Goal: Task Accomplishment & Management: Use online tool/utility

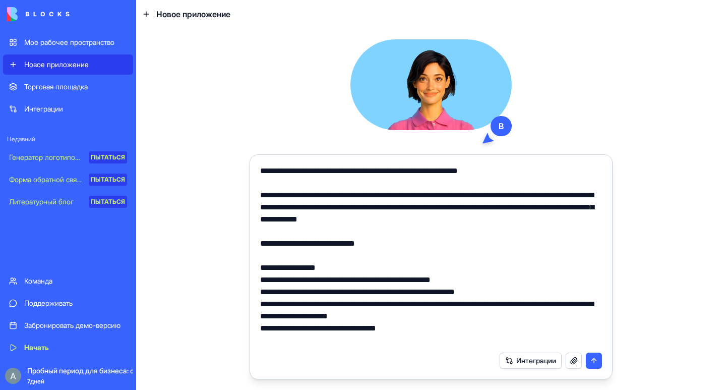
scroll to position [460, 0]
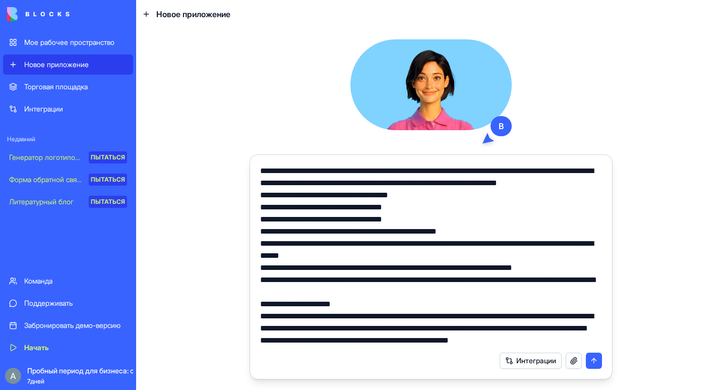
type textarea "**********"
click at [592, 361] on button "submit" at bounding box center [594, 361] width 16 height 16
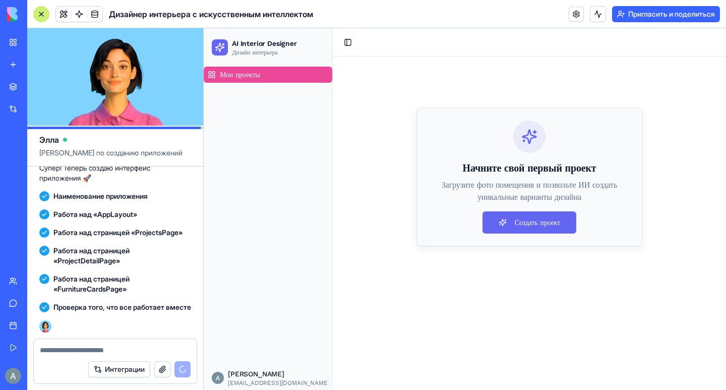
scroll to position [920, 0]
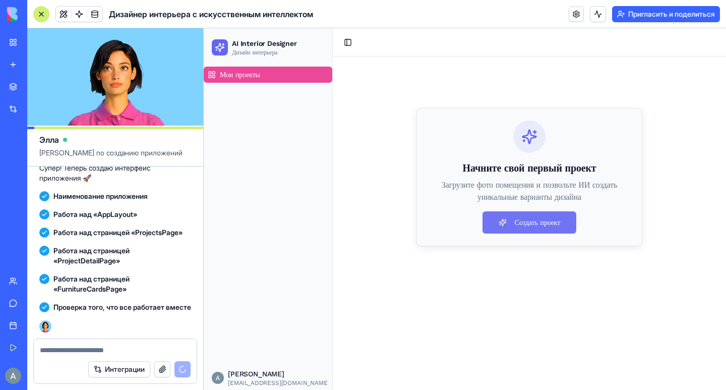
click at [512, 222] on button "Создать проект" at bounding box center [530, 222] width 94 height 22
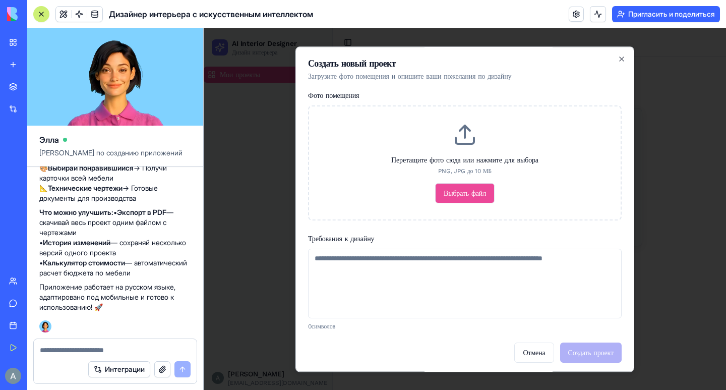
scroll to position [1162, 0]
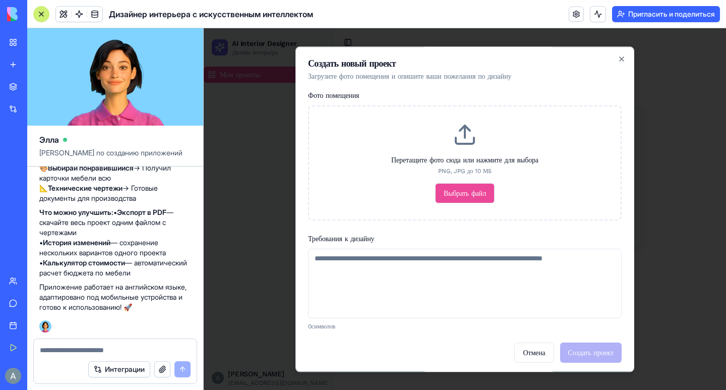
click at [466, 195] on button "Выбрать файл" at bounding box center [465, 193] width 60 height 20
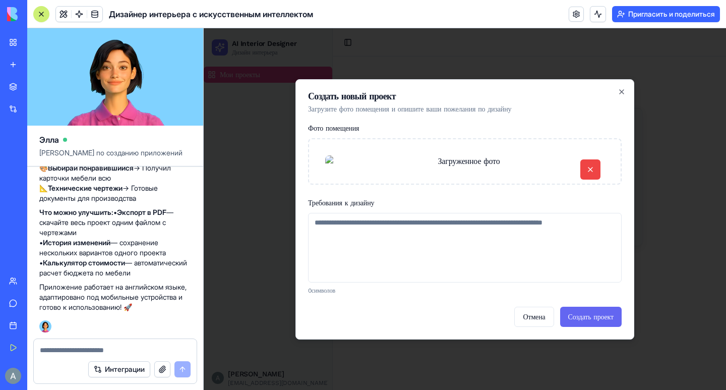
click at [321, 283] on textarea "Требования к дизайну" at bounding box center [465, 248] width 314 height 70
type textarea "*"
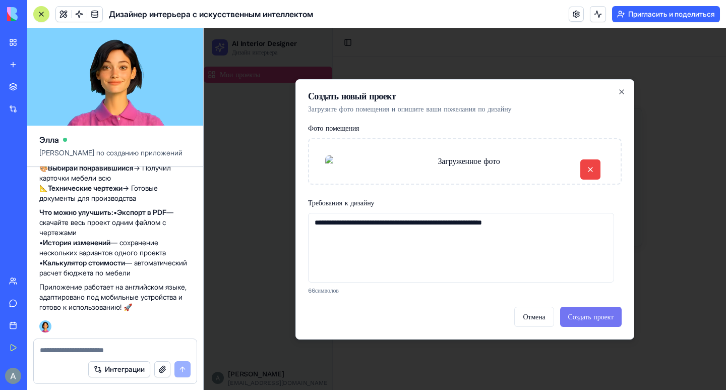
type textarea "**********"
click at [607, 327] on button "Создать проект" at bounding box center [591, 317] width 62 height 20
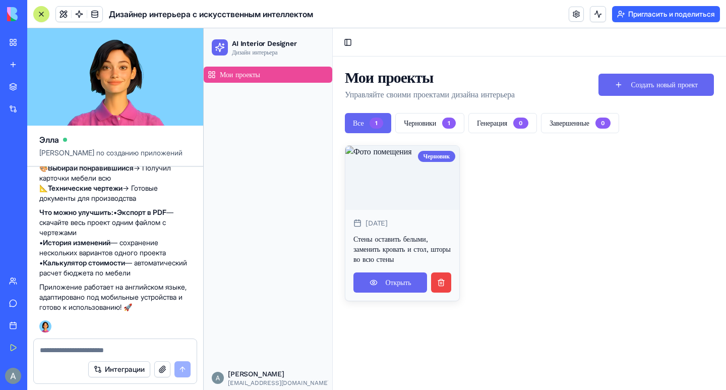
scroll to position [1111, 0]
click at [421, 126] on button "Черновики 1" at bounding box center [430, 123] width 69 height 20
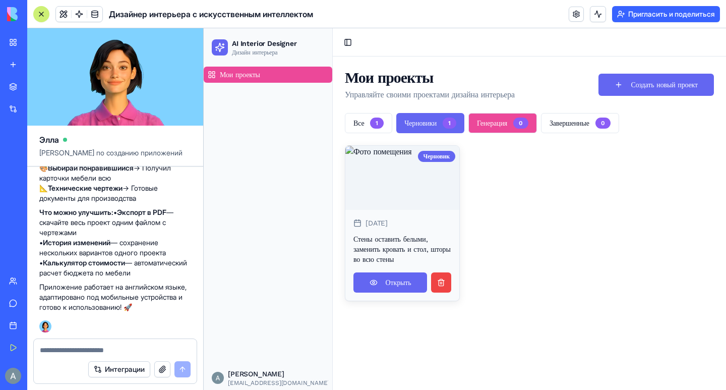
click at [507, 127] on button "Генерация 0" at bounding box center [503, 123] width 69 height 20
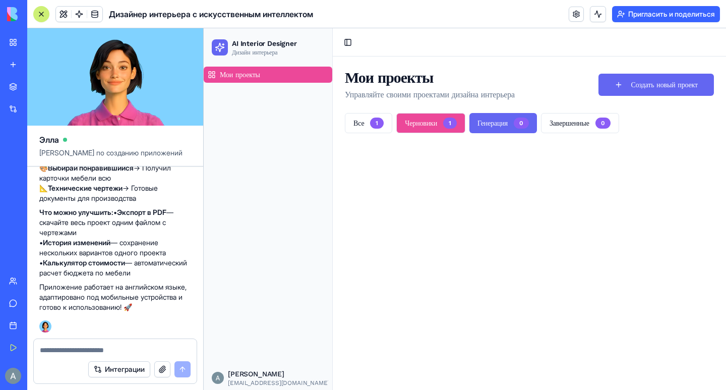
click at [416, 124] on button "Черновики 1" at bounding box center [431, 123] width 69 height 20
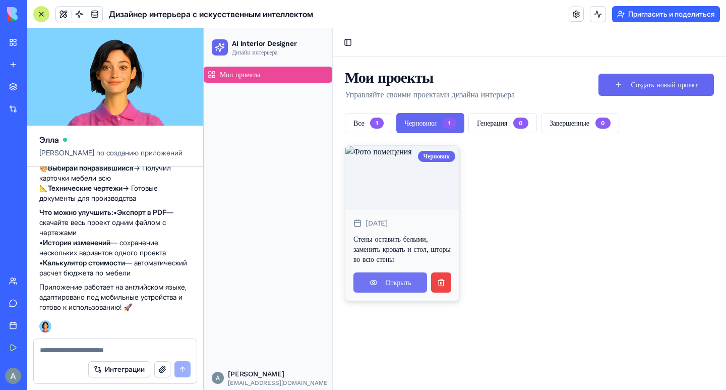
click at [384, 293] on link "Открыть" at bounding box center [391, 282] width 74 height 20
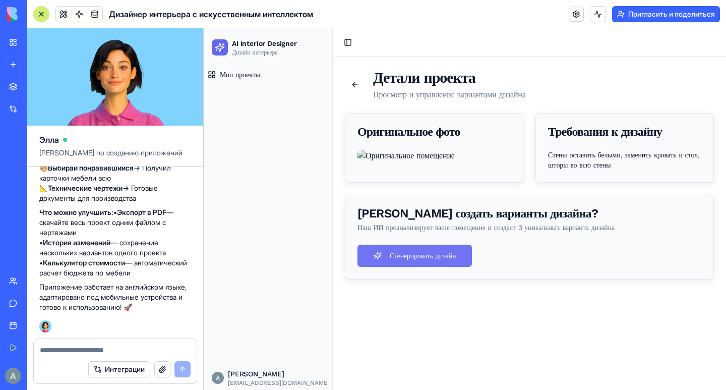
click at [446, 267] on button "Сгенерировать дизайн" at bounding box center [415, 256] width 115 height 22
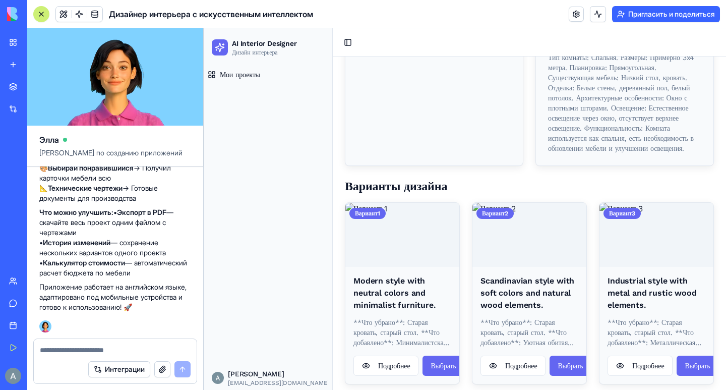
scroll to position [153, 0]
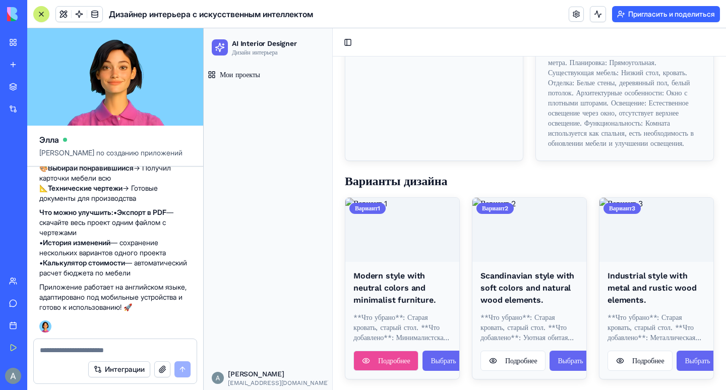
click at [404, 358] on button "Подробнее" at bounding box center [386, 361] width 65 height 20
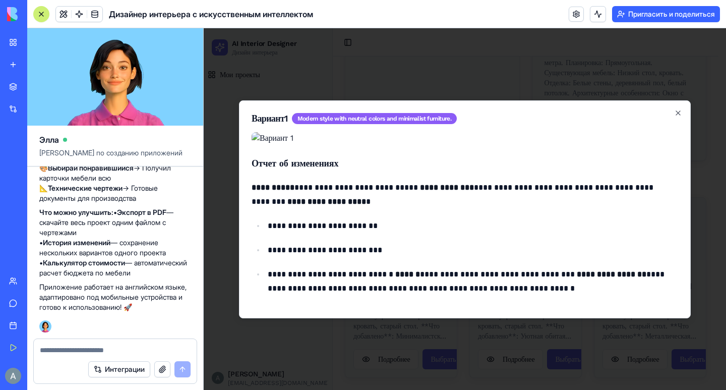
scroll to position [0, 0]
click at [675, 109] on icon "button" at bounding box center [679, 113] width 8 height 8
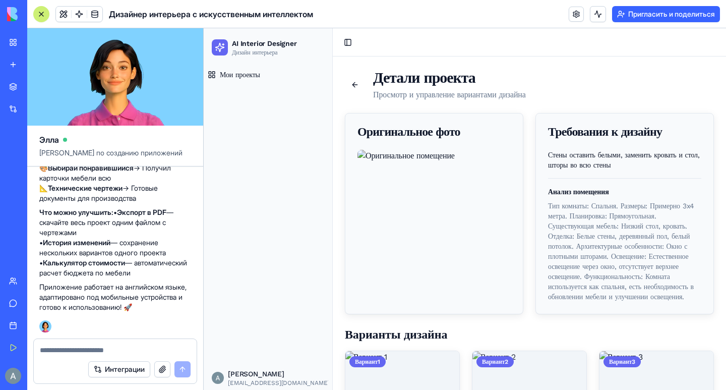
scroll to position [153, 0]
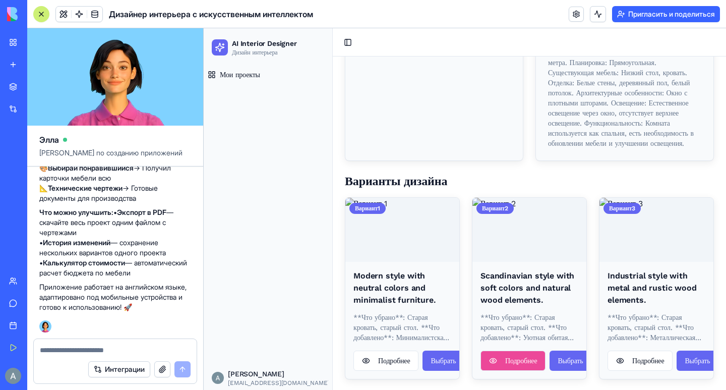
click at [512, 355] on button "Подробнее" at bounding box center [513, 361] width 65 height 20
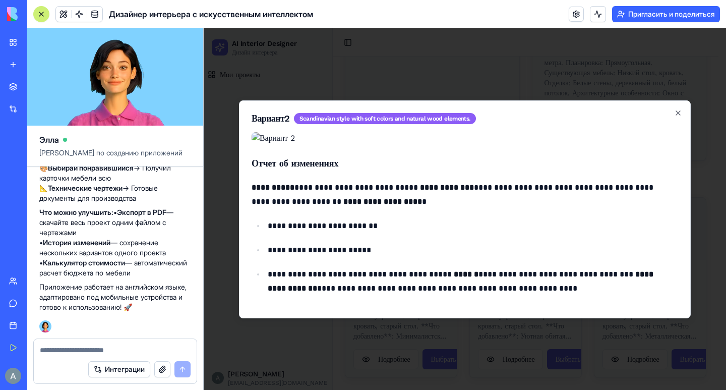
scroll to position [0, 0]
click at [677, 111] on icon "button" at bounding box center [679, 113] width 4 height 4
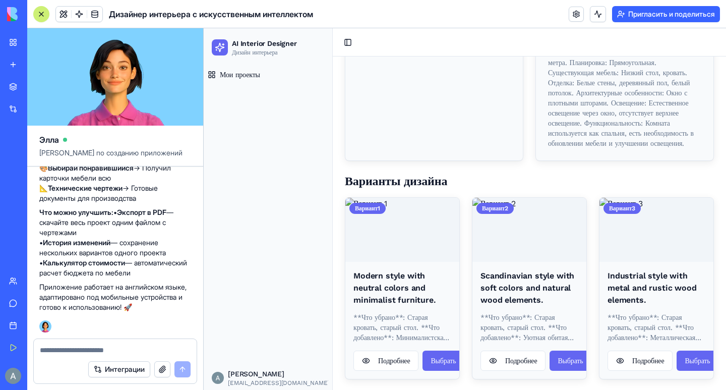
scroll to position [1162, 0]
click at [95, 348] on textarea at bounding box center [115, 350] width 151 height 10
click at [85, 349] on textarea "**********" at bounding box center [115, 350] width 151 height 10
click at [98, 349] on textarea "**********" at bounding box center [115, 350] width 151 height 10
click at [158, 352] on textarea "**********" at bounding box center [115, 350] width 151 height 10
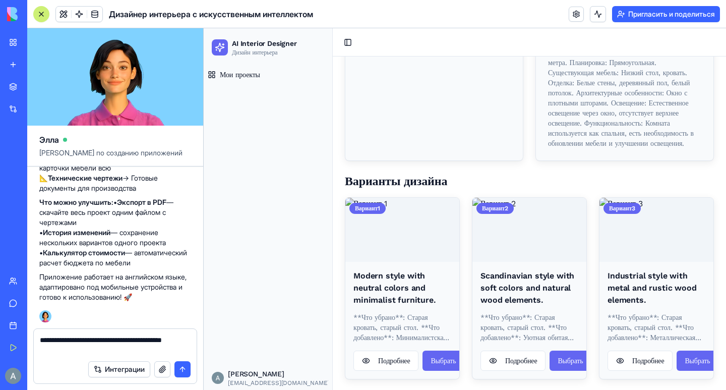
click at [159, 343] on textarea "**********" at bounding box center [115, 345] width 151 height 20
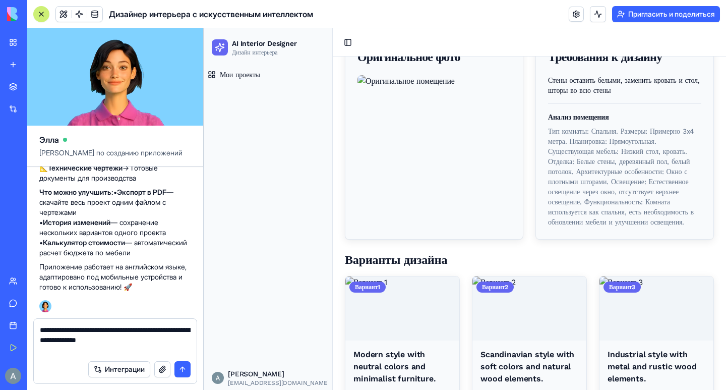
scroll to position [52, 0]
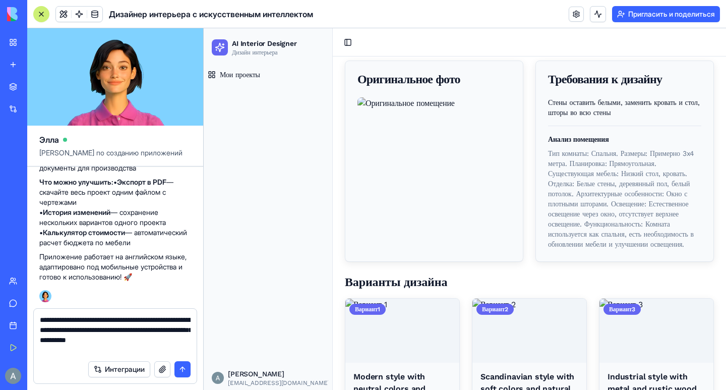
click at [120, 354] on textarea "**********" at bounding box center [115, 335] width 151 height 40
click at [152, 352] on textarea "**********" at bounding box center [115, 335] width 151 height 40
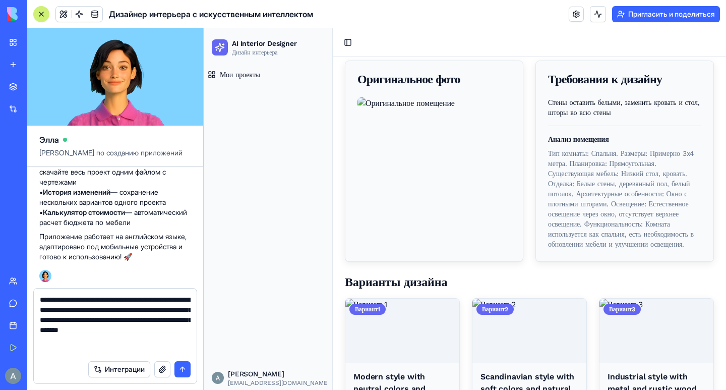
type textarea "**********"
click at [184, 367] on button "submit" at bounding box center [183, 369] width 16 height 16
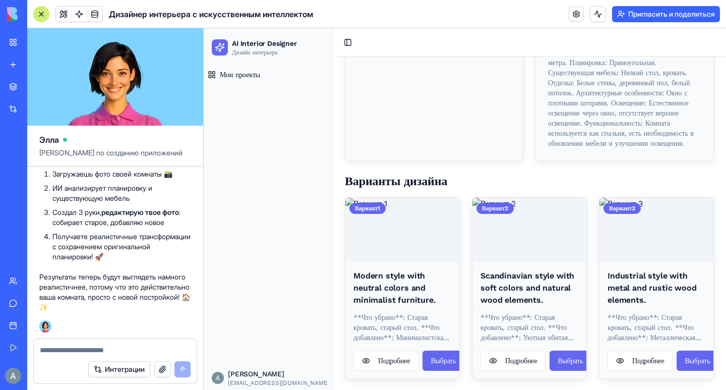
scroll to position [0, 0]
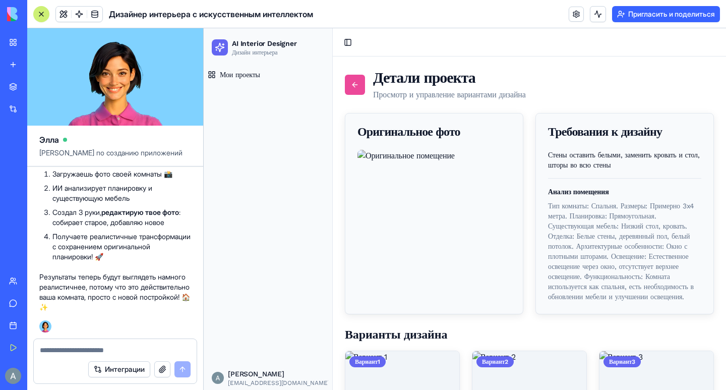
click at [356, 87] on link at bounding box center [355, 85] width 20 height 20
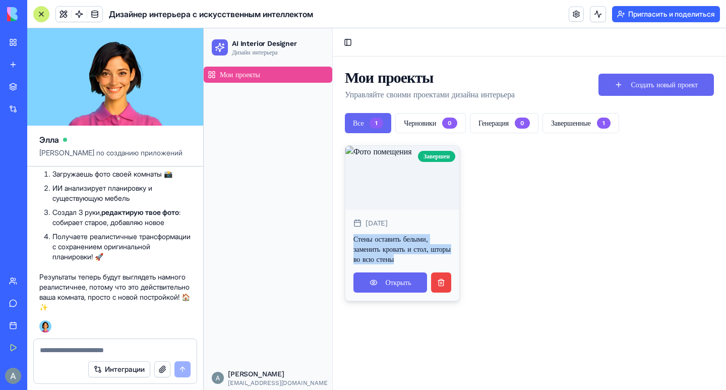
drag, startPoint x: 353, startPoint y: 262, endPoint x: 398, endPoint y: 282, distance: 48.4
click at [398, 272] on div "[DATE] Стены оставить белыми, заменить кровать и стол, шторы во всю стены" at bounding box center [403, 241] width 114 height 63
copy p "Стены оставить белыми, заменить кровать и стол, шторы во всю стены"
click at [622, 87] on button "Создать новый проект" at bounding box center [657, 85] width 116 height 22
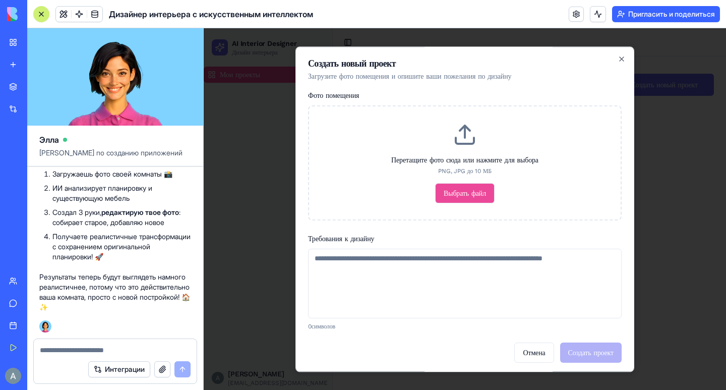
click at [454, 190] on button "Выбрать файл" at bounding box center [465, 193] width 60 height 20
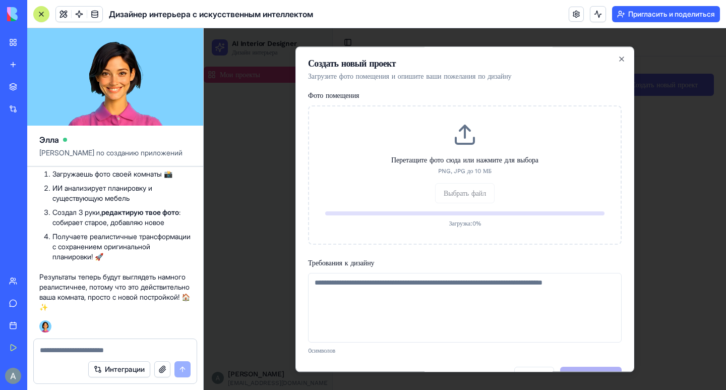
click at [380, 278] on textarea "Требования к дизайну" at bounding box center [465, 308] width 314 height 70
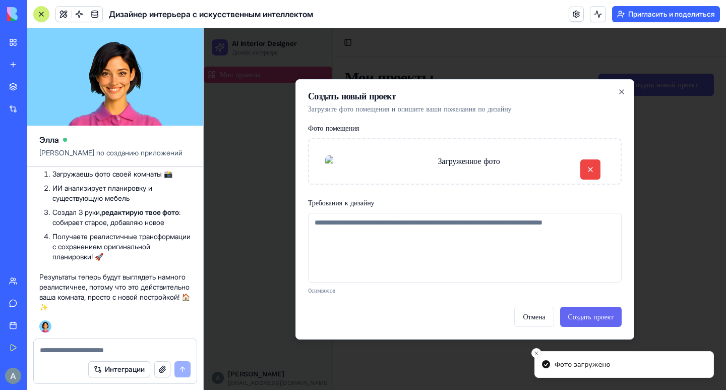
paste textarea "**********"
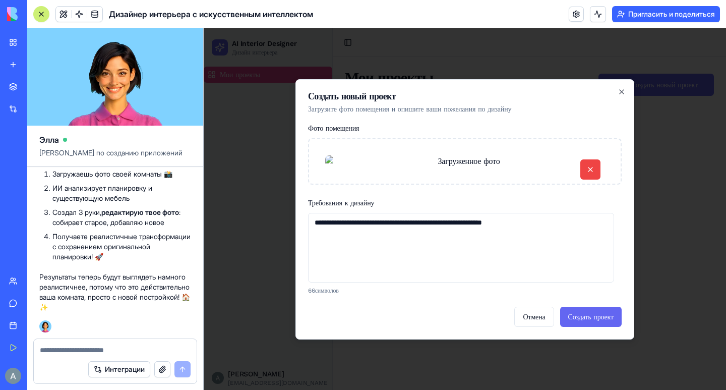
scroll to position [52, 0]
paste textarea "**********"
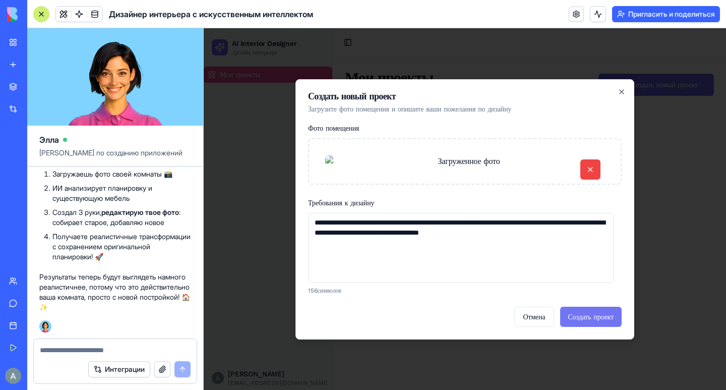
type textarea "**********"
click at [577, 327] on button "Создать проект" at bounding box center [591, 317] width 62 height 20
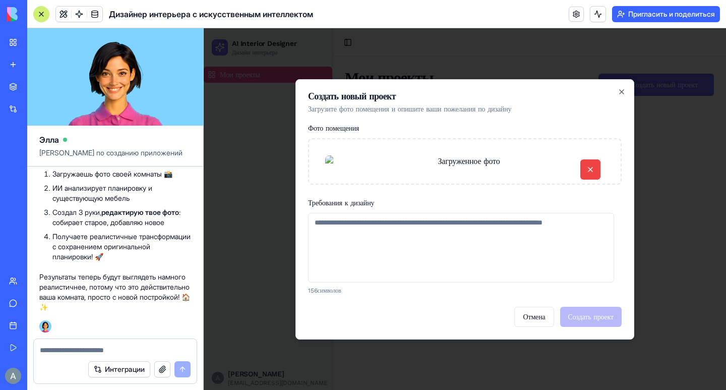
scroll to position [4, 0]
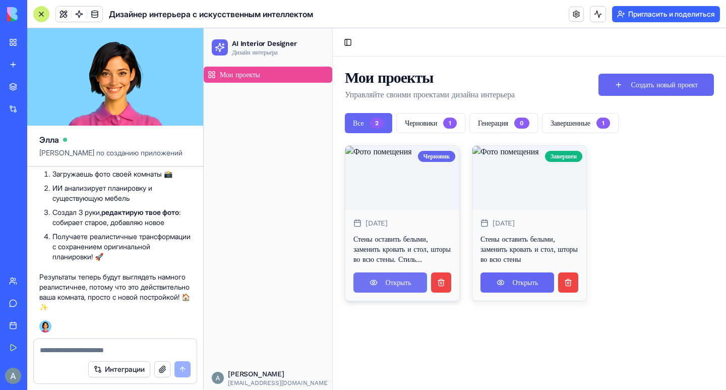
click at [390, 293] on link "Открыть" at bounding box center [391, 282] width 74 height 20
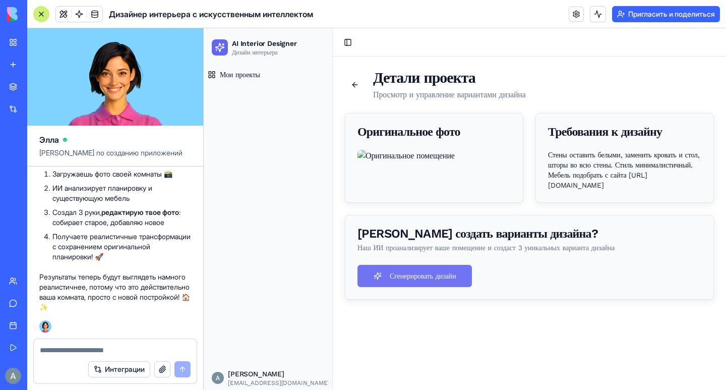
click at [403, 287] on button "Сгенерировать дизайн" at bounding box center [415, 276] width 115 height 22
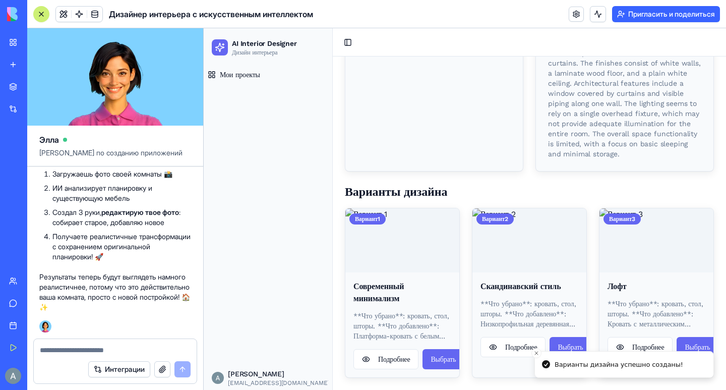
scroll to position [242, 0]
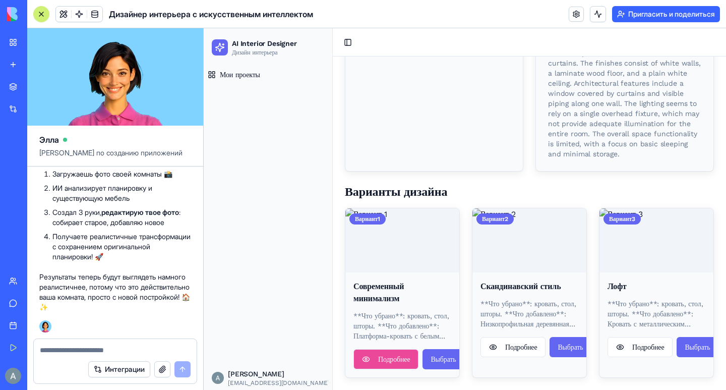
click at [397, 360] on button "Подробнее" at bounding box center [386, 359] width 65 height 20
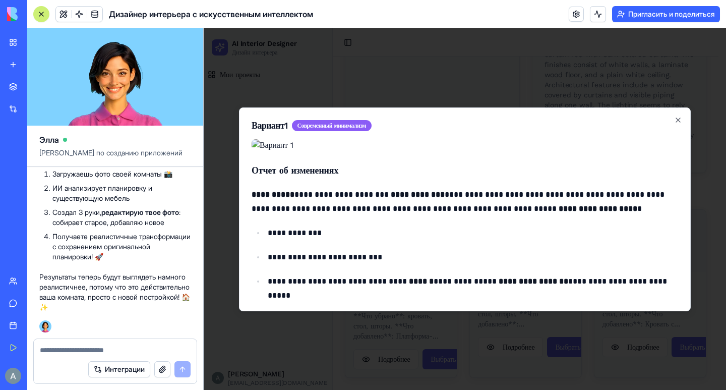
scroll to position [0, 0]
click at [675, 116] on icon "button" at bounding box center [679, 120] width 8 height 8
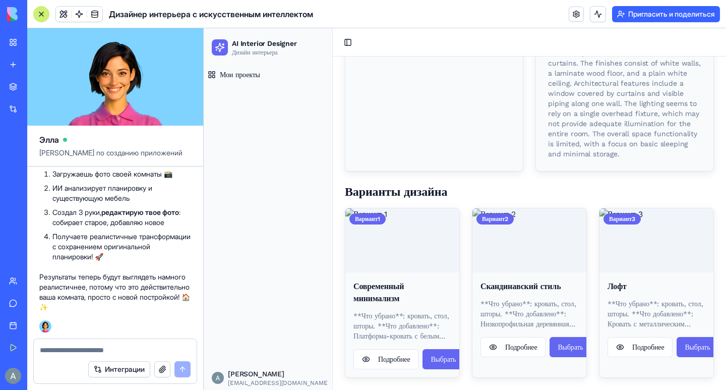
click at [548, 268] on img at bounding box center [530, 240] width 114 height 64
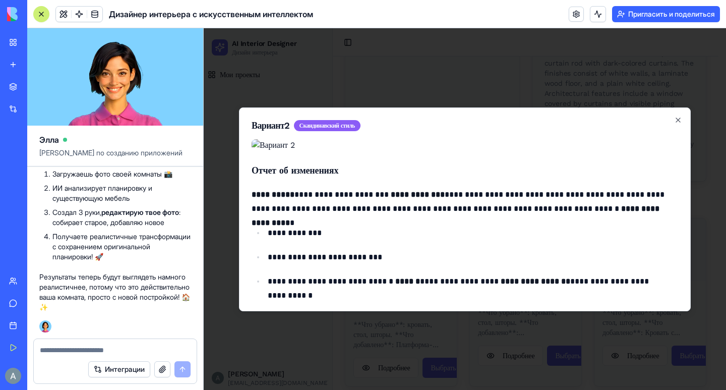
scroll to position [0, 0]
click at [675, 116] on icon "button" at bounding box center [679, 120] width 8 height 8
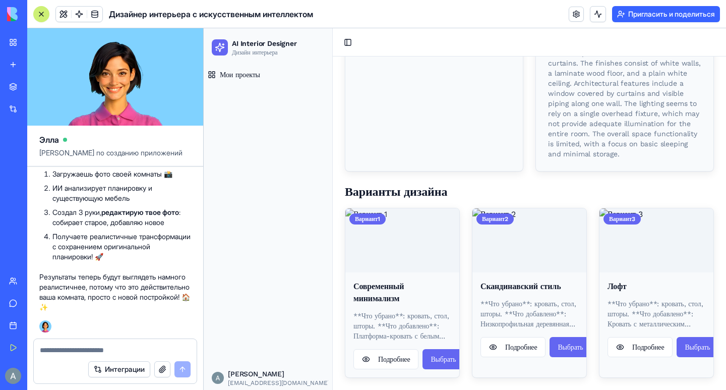
scroll to position [242, 0]
click at [568, 349] on button "Выбрать" at bounding box center [570, 347] width 41 height 20
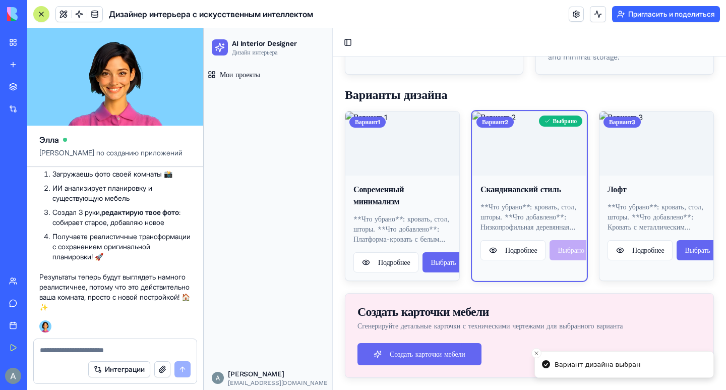
scroll to position [339, 0]
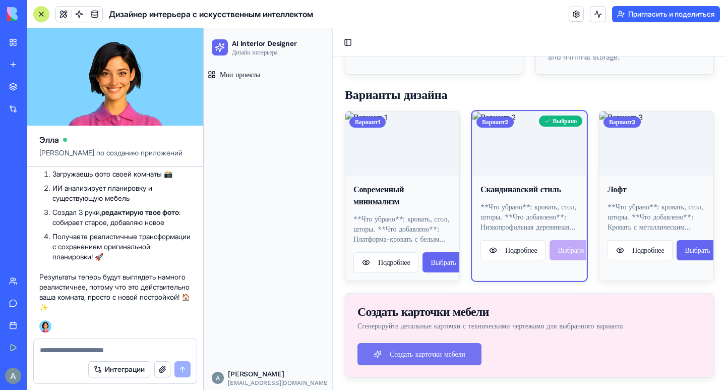
click at [443, 351] on button "Создать карточки мебели" at bounding box center [420, 354] width 124 height 22
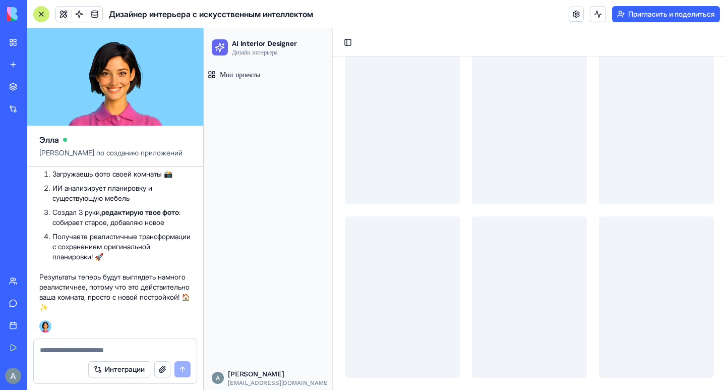
scroll to position [54, 0]
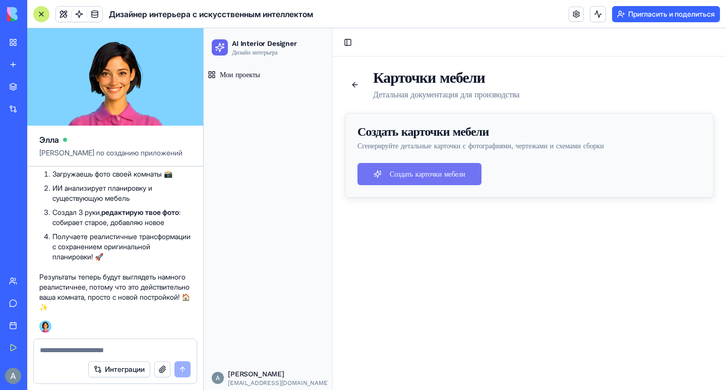
click at [433, 176] on button "Создать карточки мебели" at bounding box center [420, 174] width 124 height 22
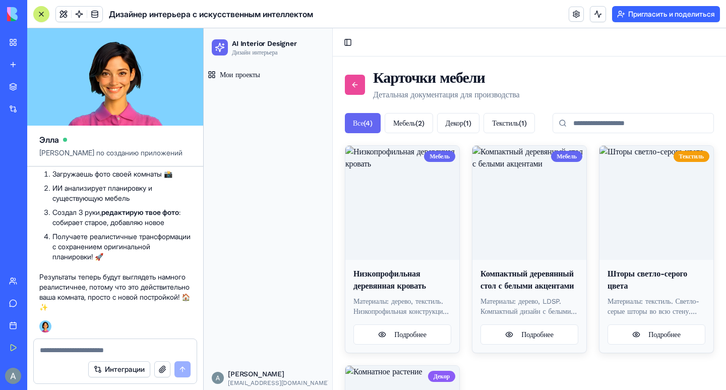
click at [358, 82] on link at bounding box center [355, 85] width 20 height 20
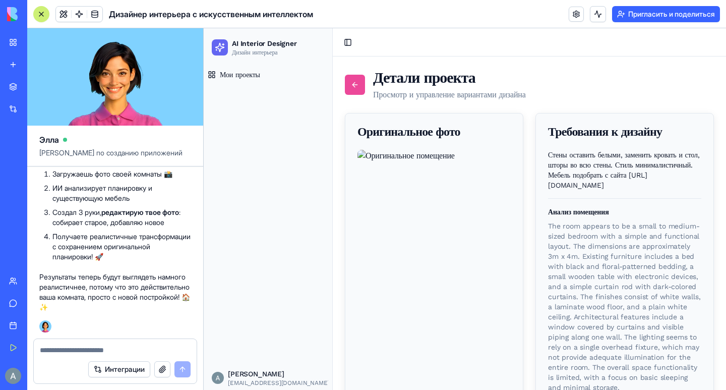
click at [360, 81] on link at bounding box center [355, 85] width 20 height 20
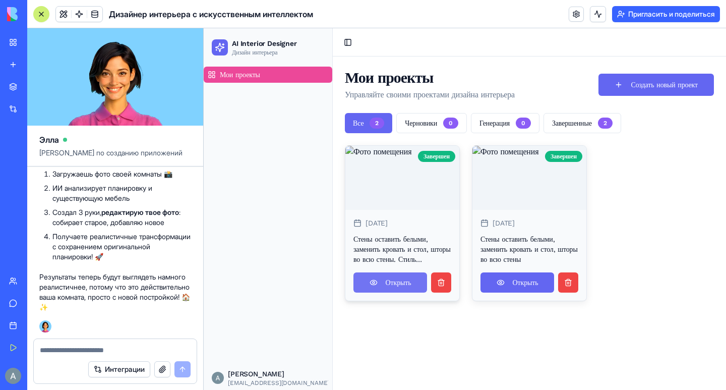
click at [405, 293] on link "Открыть" at bounding box center [391, 282] width 74 height 20
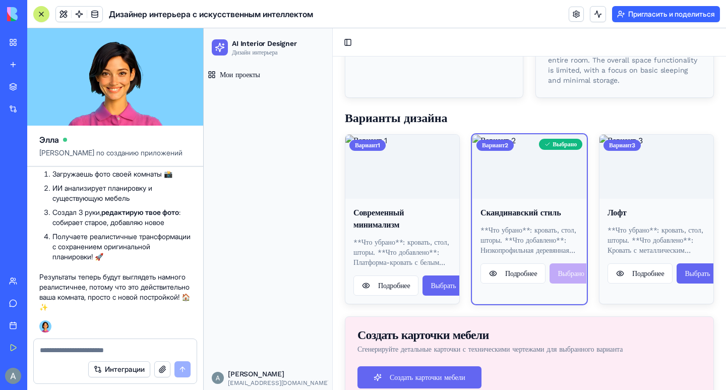
scroll to position [339, 0]
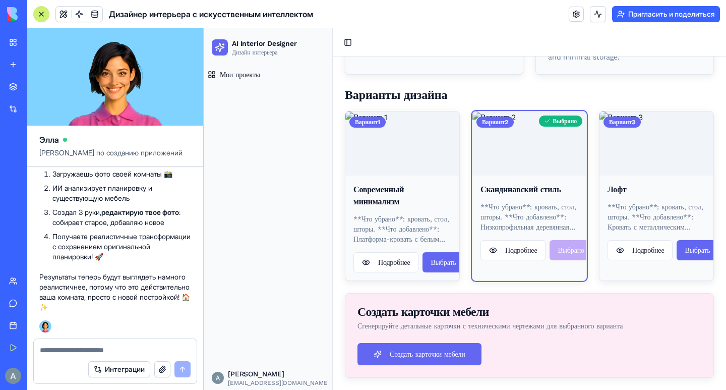
click at [547, 251] on div "Подробнее Выбрано" at bounding box center [530, 254] width 114 height 28
click at [556, 252] on div "Подробнее Выбрано" at bounding box center [530, 254] width 114 height 28
click at [528, 217] on p "**Что убрано**: кровать, стол, шторы. **Что добавлено**: Низкопрофильная деревя…" at bounding box center [530, 217] width 98 height 30
click at [530, 251] on button "Подробнее" at bounding box center [513, 250] width 65 height 20
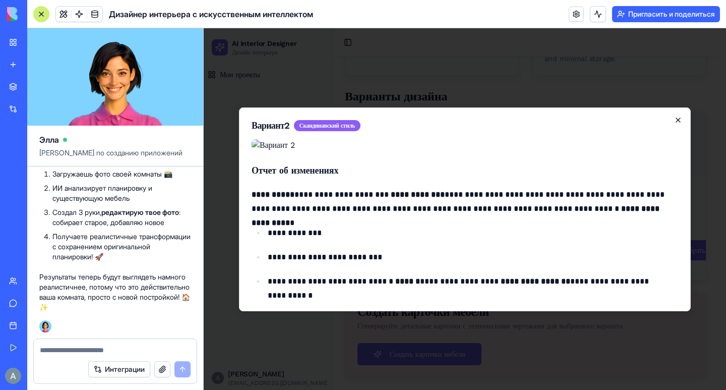
click at [675, 116] on icon "button" at bounding box center [679, 120] width 8 height 8
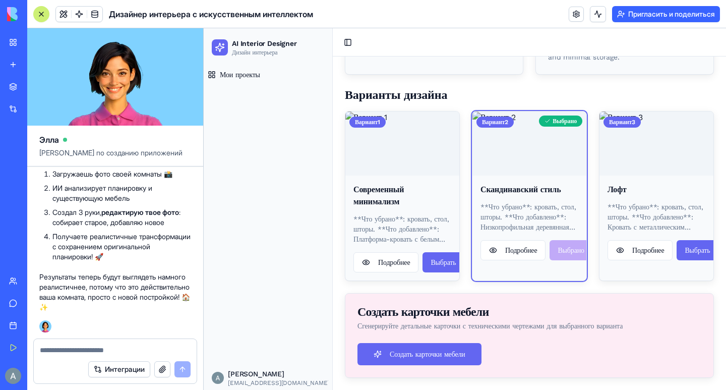
scroll to position [330, 0]
click at [503, 155] on img at bounding box center [530, 143] width 114 height 64
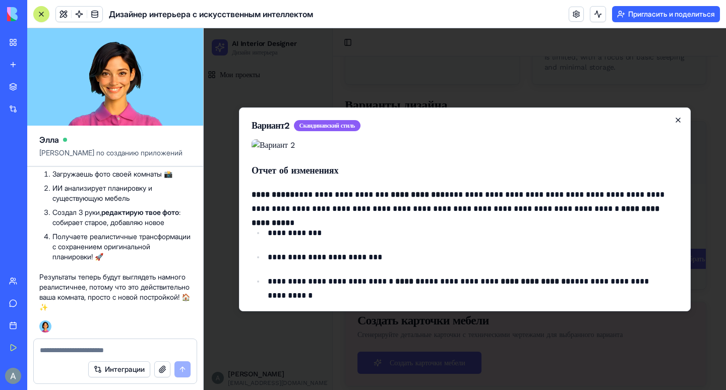
click at [675, 116] on icon "button" at bounding box center [679, 120] width 8 height 8
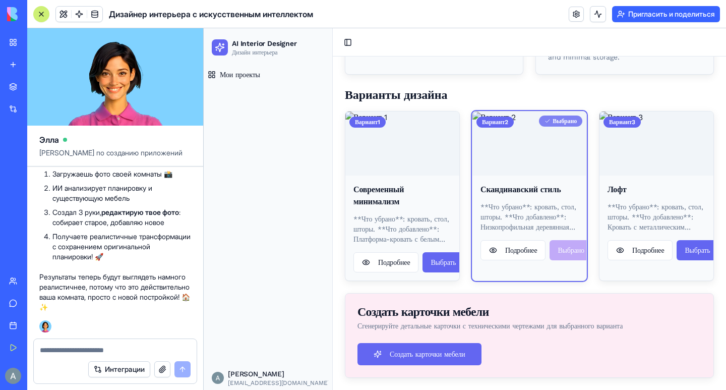
click at [570, 127] on div "Выбрано" at bounding box center [560, 121] width 43 height 11
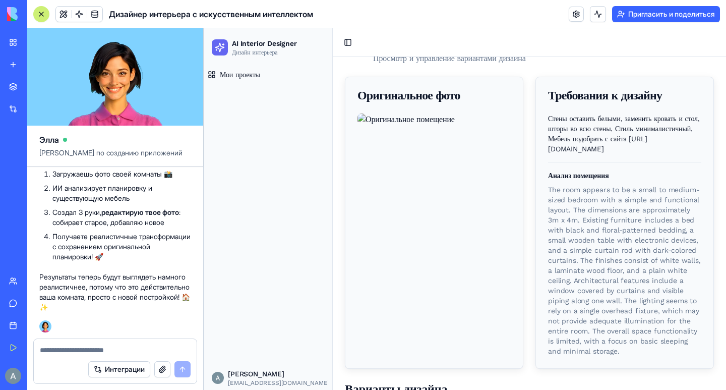
scroll to position [0, 0]
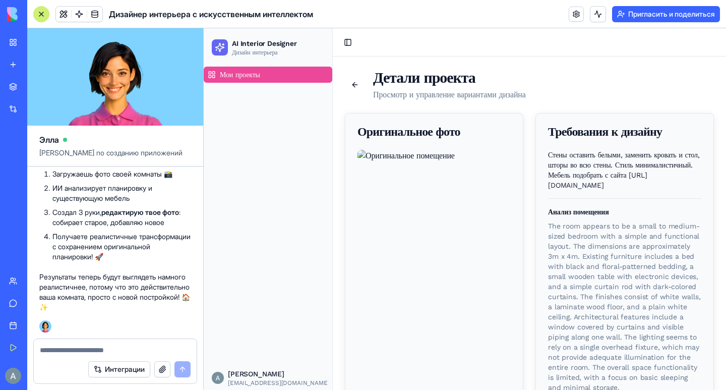
click at [250, 80] on link "Мои проекты" at bounding box center [268, 75] width 129 height 16
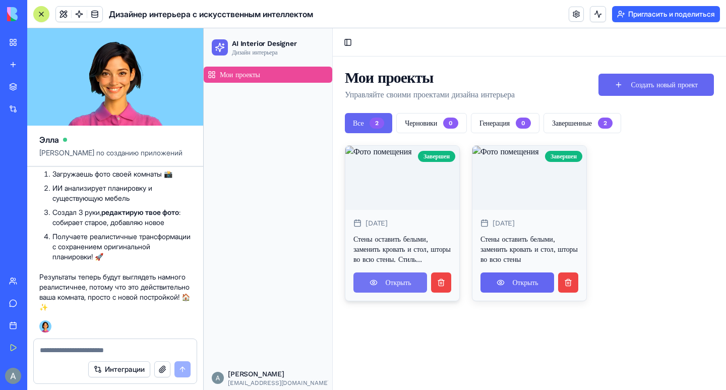
click at [396, 293] on link "Открыть" at bounding box center [391, 282] width 74 height 20
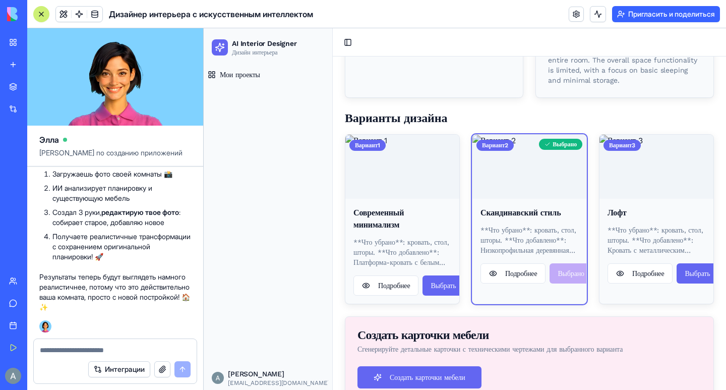
scroll to position [339, 0]
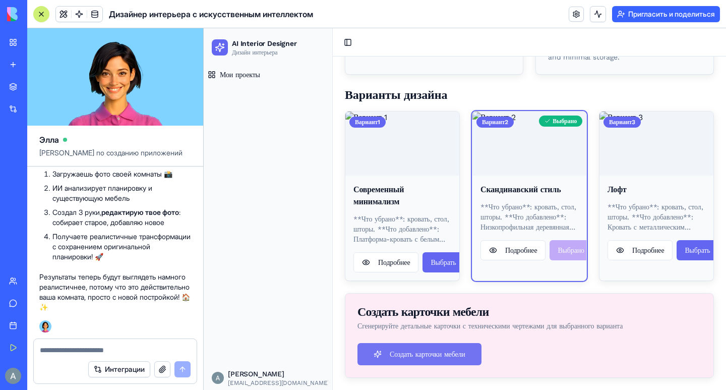
click at [431, 351] on button "Создать карточки мебели" at bounding box center [420, 354] width 124 height 22
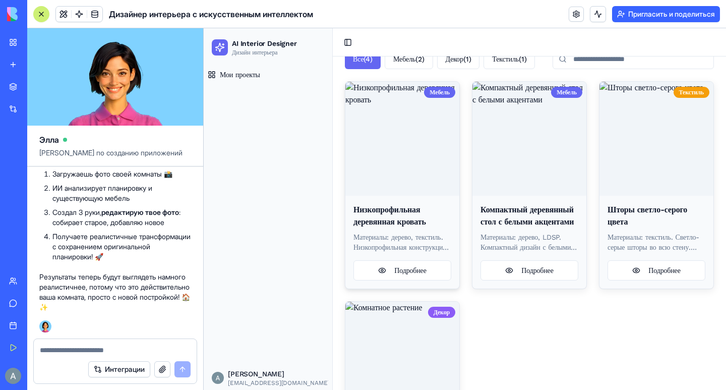
scroll to position [51, 0]
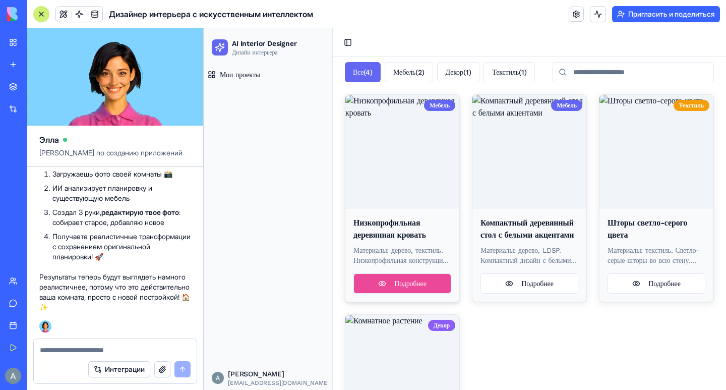
click at [397, 294] on button "Подробнее" at bounding box center [403, 283] width 98 height 20
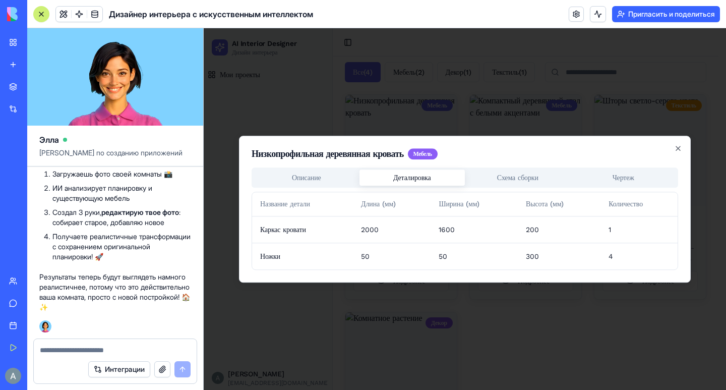
click at [418, 95] on body "AI Interior Designer Дизайн интерьера [PERSON_NAME] проекты Alex [EMAIL_ADDRESS…" at bounding box center [461, 247] width 515 height 540
click at [527, 183] on div "Низкопрофильная деревянная кровать Мебель Описание Деталировка Схема сборки Чер…" at bounding box center [465, 209] width 452 height 147
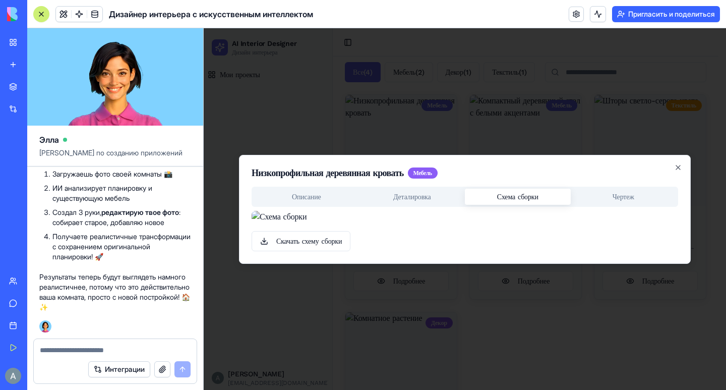
scroll to position [0, 0]
click at [604, 89] on body "AI Interior Designer Дизайн интерьера [PERSON_NAME] проекты Alex [EMAIL_ADDRESS…" at bounding box center [461, 247] width 515 height 540
click at [521, 189] on button "Схема сборки" at bounding box center [518, 197] width 106 height 16
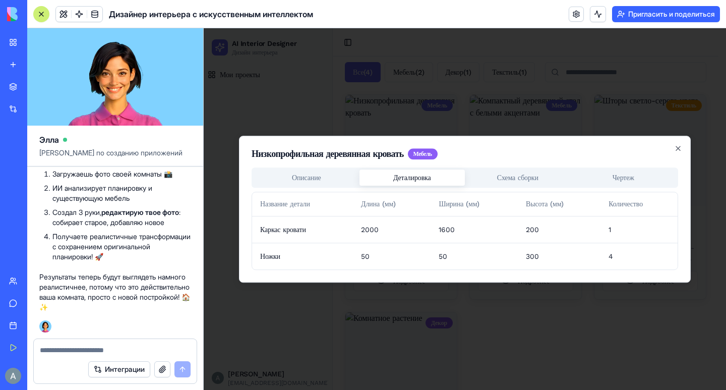
click at [428, 88] on body "AI Interior Designer Дизайн интерьера [PERSON_NAME] проекты Alex [EMAIL_ADDRESS…" at bounding box center [461, 247] width 515 height 540
click at [537, 172] on div "Низкопрофильная деревянная кровать Мебель Описание Деталировка Схема сборки Чер…" at bounding box center [465, 209] width 452 height 147
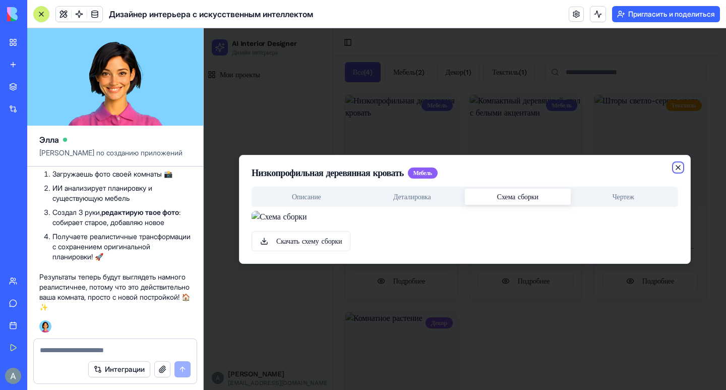
click at [675, 163] on icon "button" at bounding box center [679, 167] width 8 height 8
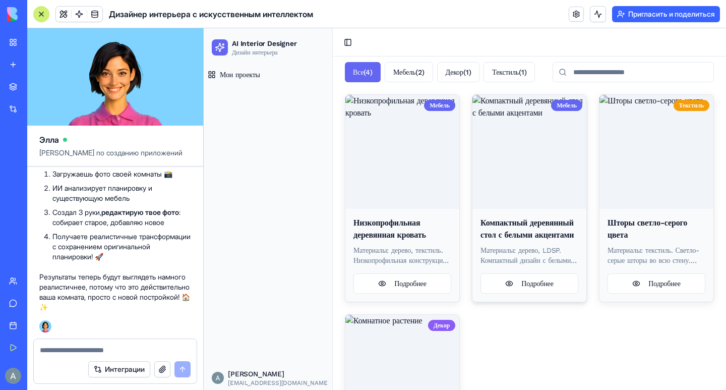
click at [511, 177] on img at bounding box center [530, 152] width 114 height 114
click at [533, 294] on button "Подробнее" at bounding box center [530, 283] width 98 height 20
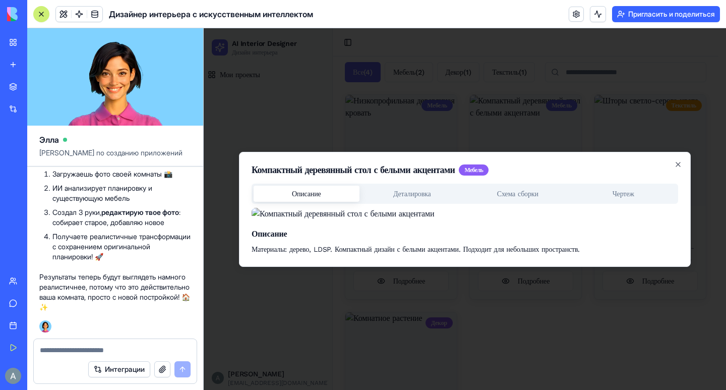
click at [427, 105] on body "AI Interior Designer Дизайн интерьера [PERSON_NAME] проекты Alex [EMAIL_ADDRESS…" at bounding box center [461, 247] width 515 height 540
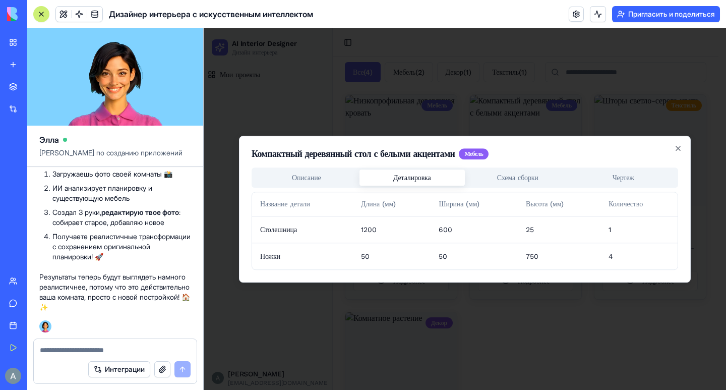
click at [526, 175] on div "Компактный деревянный стол с белыми акцентами Мебель Описание Деталировка Схема…" at bounding box center [465, 209] width 452 height 147
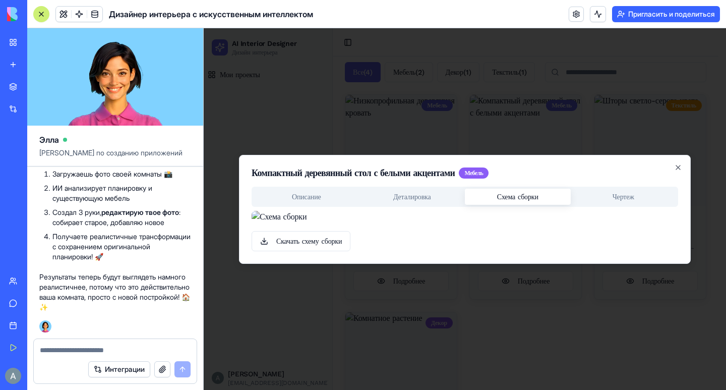
click at [617, 89] on body "AI Interior Designer Дизайн интерьера [PERSON_NAME] проекты Alex [EMAIL_ADDRESS…" at bounding box center [461, 247] width 515 height 540
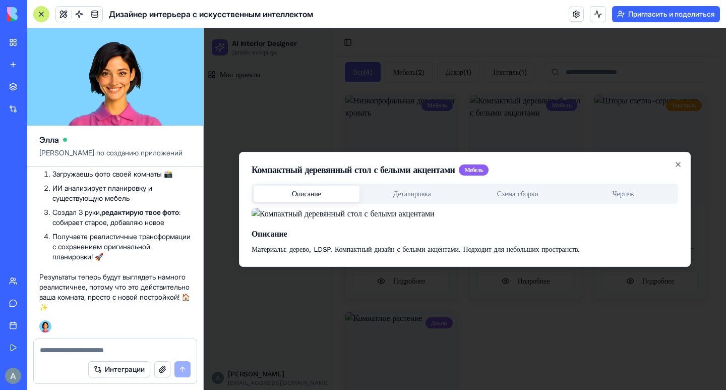
click at [301, 152] on div "Компактный деревянный стол с белыми акцентами Мебель Описание Деталировка Схема…" at bounding box center [465, 209] width 452 height 115
click at [646, 184] on div "Описание Деталировка Схема сборки Чертеж Описание Материалы: дерево, LDSP. Комп…" at bounding box center [465, 219] width 427 height 71
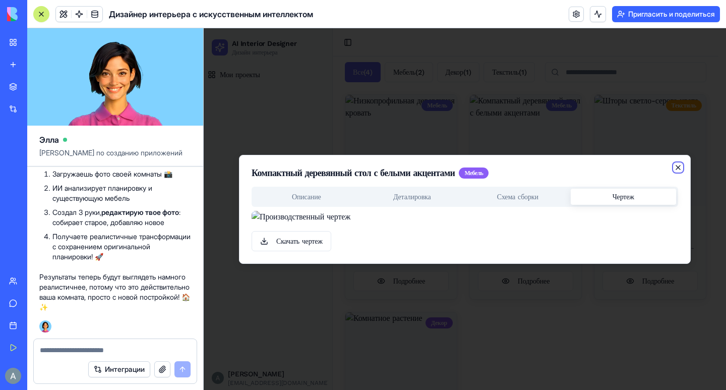
click at [677, 165] on icon "button" at bounding box center [679, 167] width 4 height 4
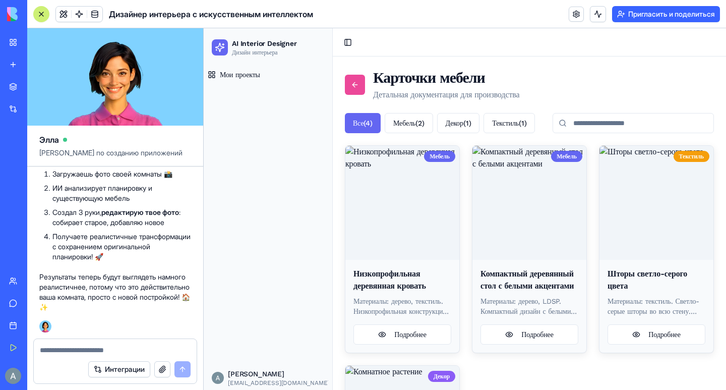
click at [349, 88] on link at bounding box center [355, 85] width 20 height 20
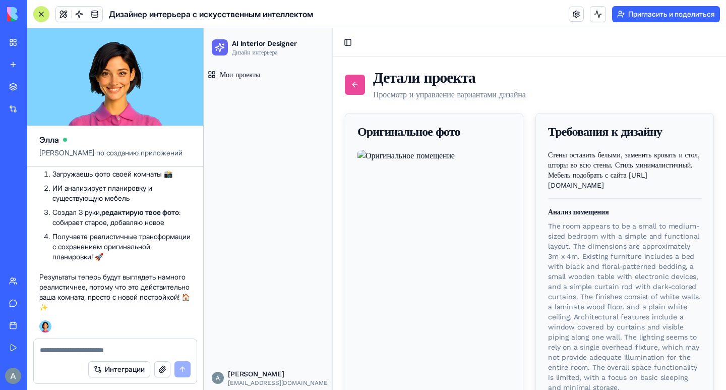
click at [350, 84] on link at bounding box center [355, 85] width 20 height 20
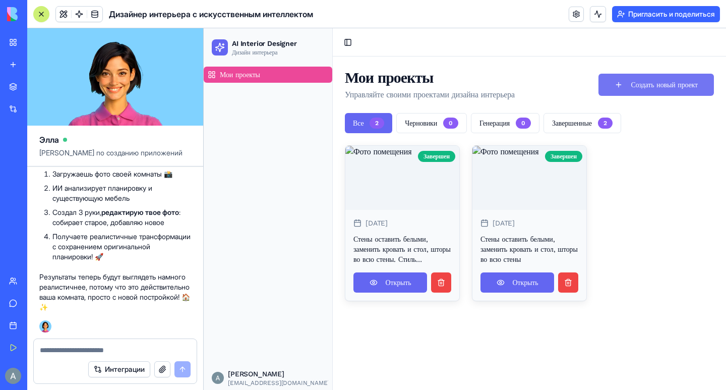
click at [691, 79] on button "Создать новый проект" at bounding box center [657, 85] width 116 height 22
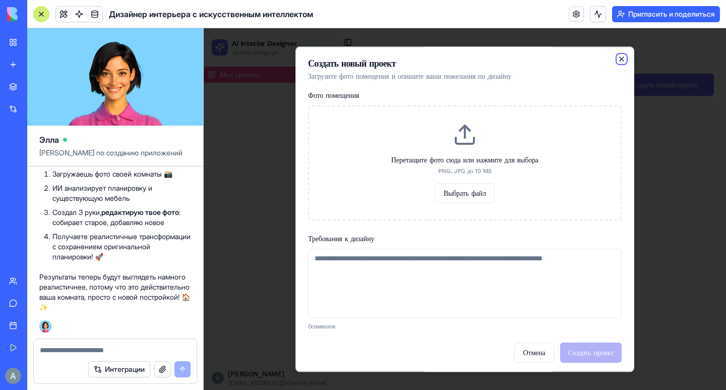
click at [620, 59] on icon "button" at bounding box center [622, 59] width 4 height 4
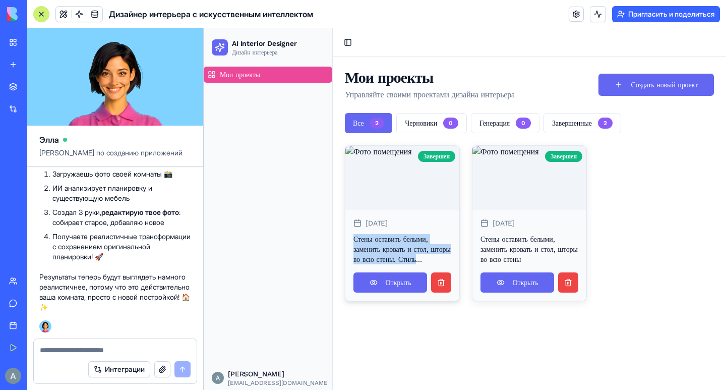
drag, startPoint x: 355, startPoint y: 262, endPoint x: 444, endPoint y: 281, distance: 90.8
click at [444, 264] on p "Стены оставить белыми, заменить кровать и стол, шторы во всю стены. Стиль миним…" at bounding box center [403, 249] width 98 height 30
click at [413, 264] on p "Стены оставить белыми, заменить кровать и стол, шторы во всю стены. Стиль миним…" at bounding box center [403, 249] width 98 height 30
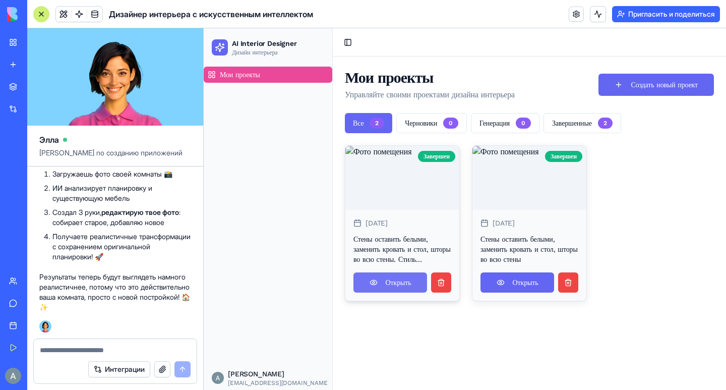
click at [401, 293] on link "Открыть" at bounding box center [391, 282] width 74 height 20
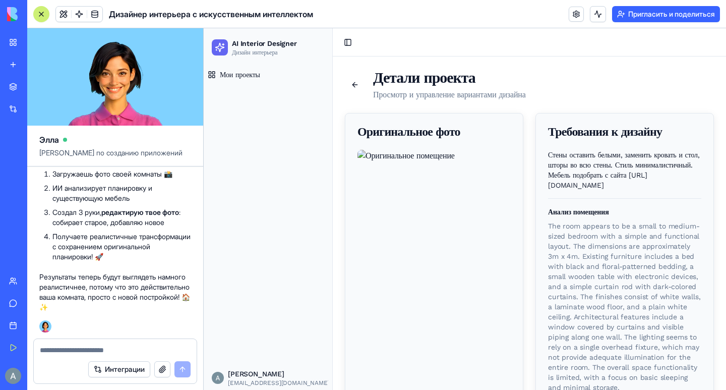
drag, startPoint x: 545, startPoint y: 153, endPoint x: 702, endPoint y: 184, distance: 160.4
click at [702, 184] on div "Стены оставить белыми, заменить кровать и стол, шторы во всю стены. Стиль миним…" at bounding box center [625, 277] width 178 height 255
copy p "Стены оставить белыми, заменить кровать и стол, шторы во всю стены. Стиль миним…"
click at [355, 85] on link at bounding box center [355, 85] width 20 height 20
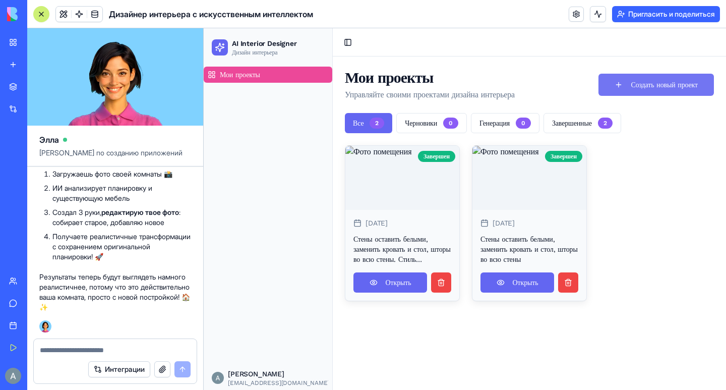
click at [691, 82] on button "Создать новый проект" at bounding box center [657, 85] width 116 height 22
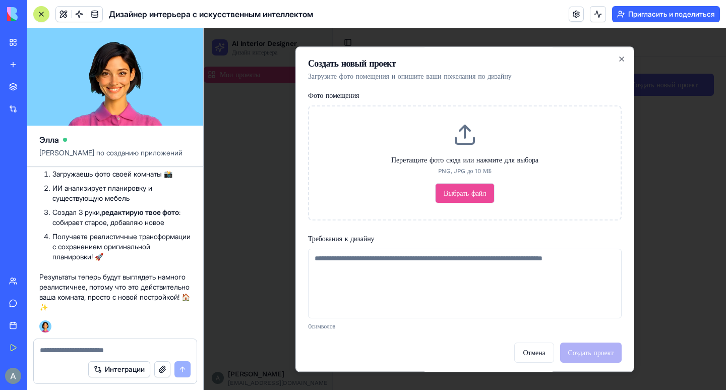
click at [465, 195] on button "Выбрать файл" at bounding box center [465, 193] width 60 height 20
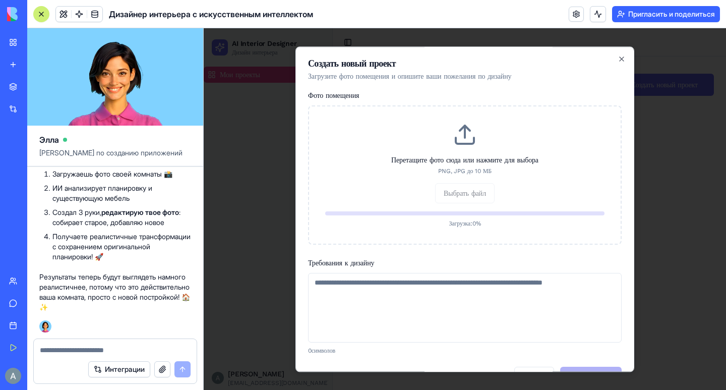
click at [357, 282] on textarea "Требования к дизайну" at bounding box center [465, 308] width 314 height 70
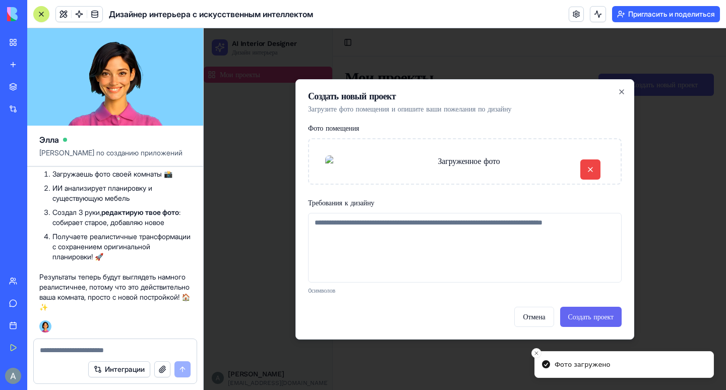
paste textarea "**********"
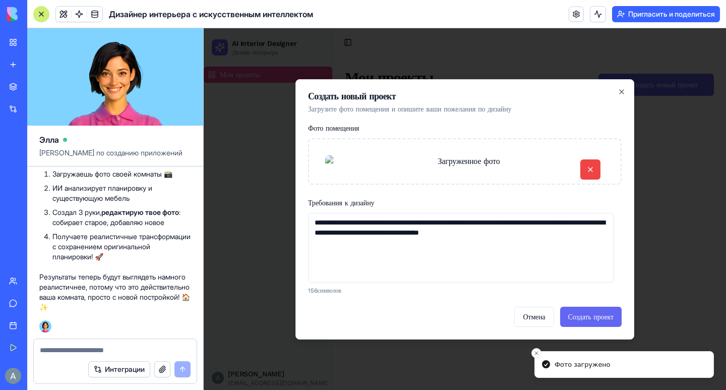
click at [309, 283] on textarea "**********" at bounding box center [461, 248] width 306 height 70
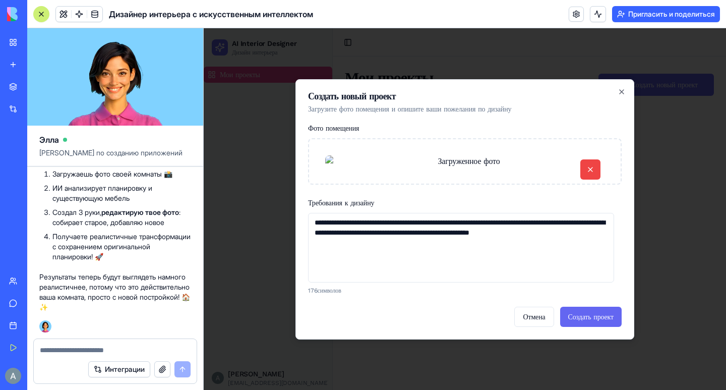
click at [510, 283] on textarea "**********" at bounding box center [461, 248] width 306 height 70
paste textarea "**********"
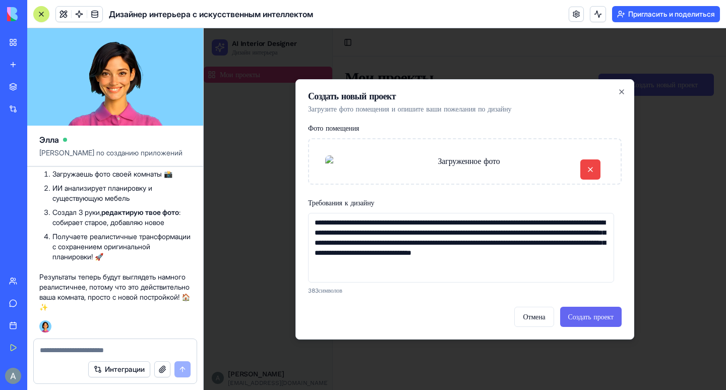
drag, startPoint x: 367, startPoint y: 348, endPoint x: 385, endPoint y: 348, distance: 18.2
click at [385, 283] on textarea "**********" at bounding box center [461, 248] width 306 height 70
click at [365, 283] on textarea "**********" at bounding box center [461, 248] width 306 height 70
click at [381, 283] on textarea "**********" at bounding box center [461, 248] width 306 height 70
paste textarea "**********"
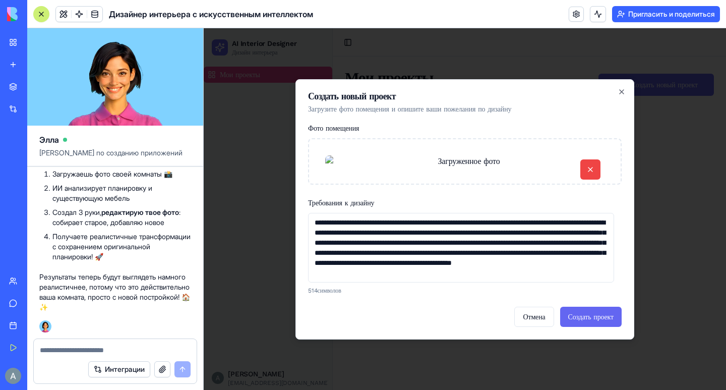
scroll to position [30, 0]
click at [372, 283] on textarea "**********" at bounding box center [461, 248] width 306 height 70
click at [574, 283] on textarea "**********" at bounding box center [461, 248] width 306 height 70
type textarea "**********"
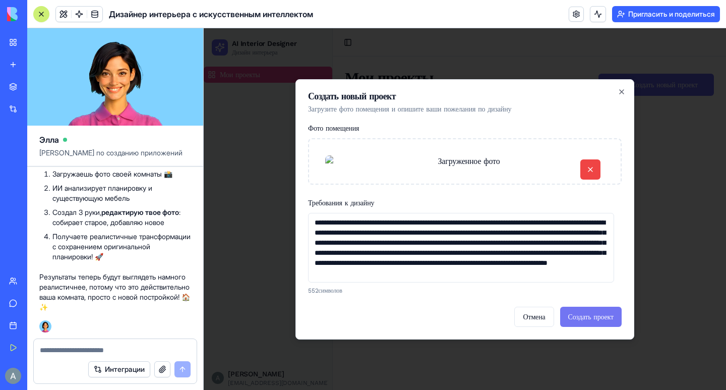
click at [585, 327] on button "Создать проект" at bounding box center [591, 317] width 62 height 20
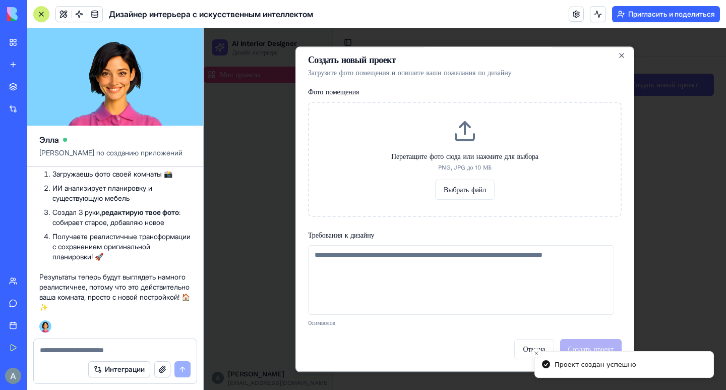
scroll to position [4, 0]
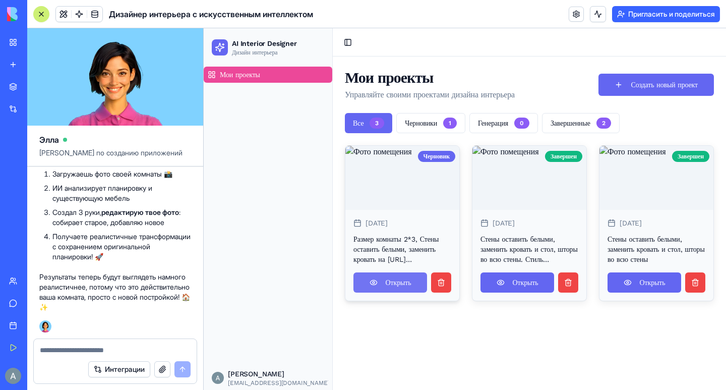
click at [385, 293] on link "Открыть" at bounding box center [391, 282] width 74 height 20
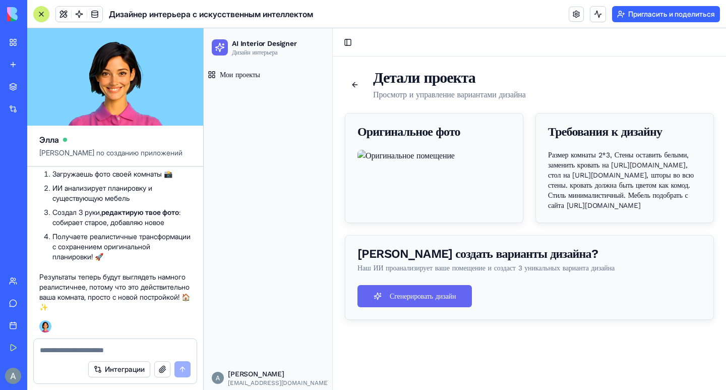
scroll to position [50, 0]
click at [427, 307] on button "Сгенерировать дизайн" at bounding box center [415, 296] width 115 height 22
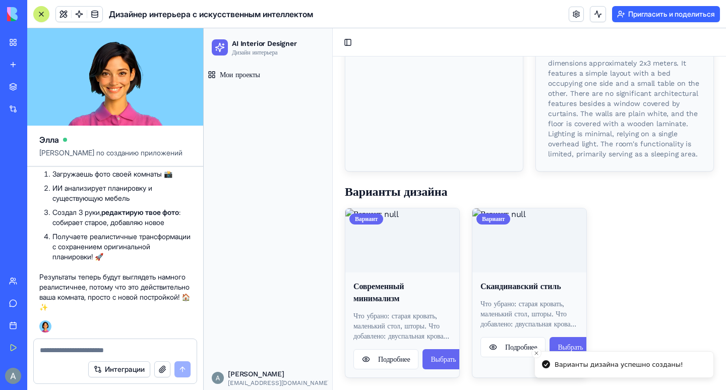
scroll to position [300, 0]
click at [430, 249] on img at bounding box center [403, 240] width 114 height 64
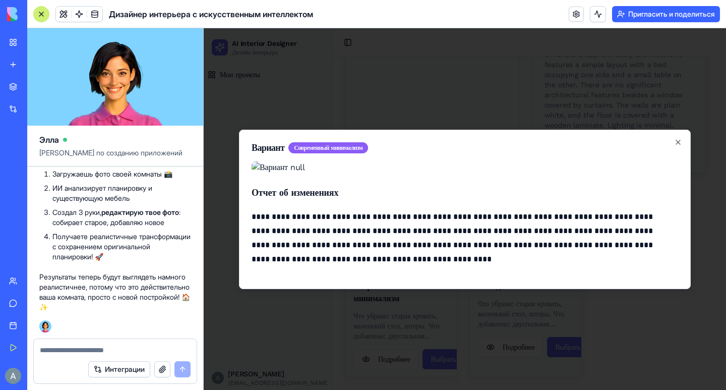
scroll to position [0, 0]
click at [675, 138] on icon "button" at bounding box center [679, 142] width 8 height 8
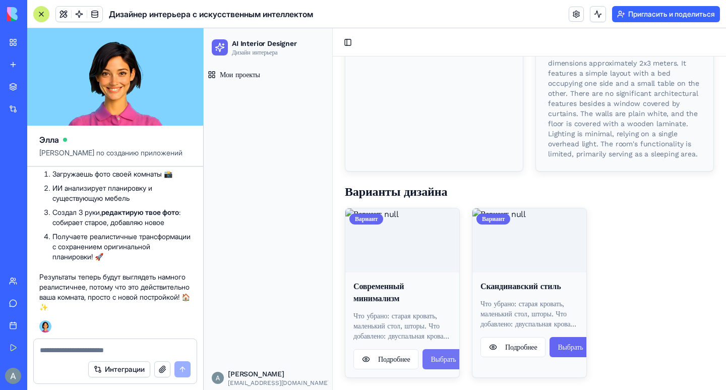
click at [440, 369] on button "Выбрать" at bounding box center [443, 359] width 41 height 20
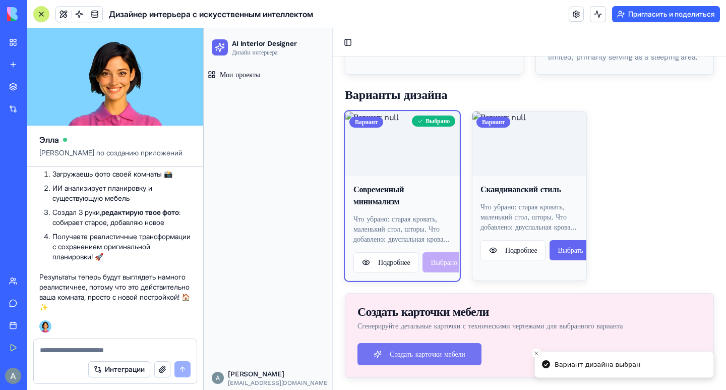
click at [438, 344] on button "Создать карточки мебели" at bounding box center [420, 354] width 124 height 22
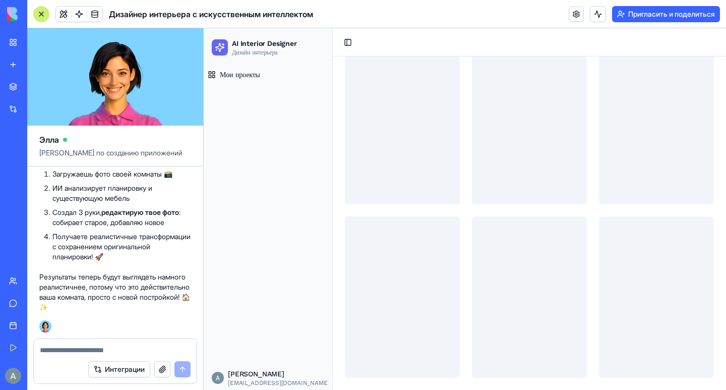
scroll to position [54, 0]
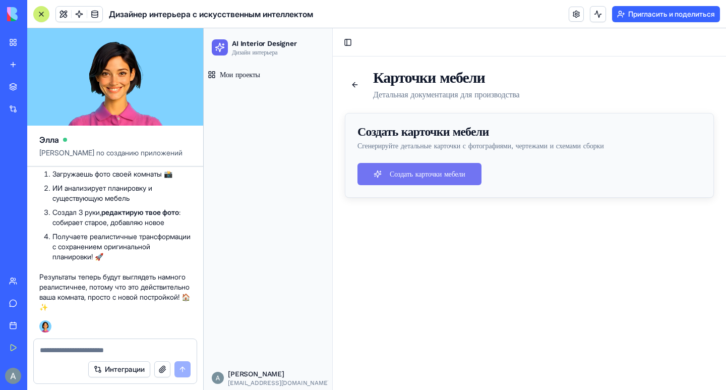
click at [411, 174] on button "Создать карточки мебели" at bounding box center [420, 174] width 124 height 22
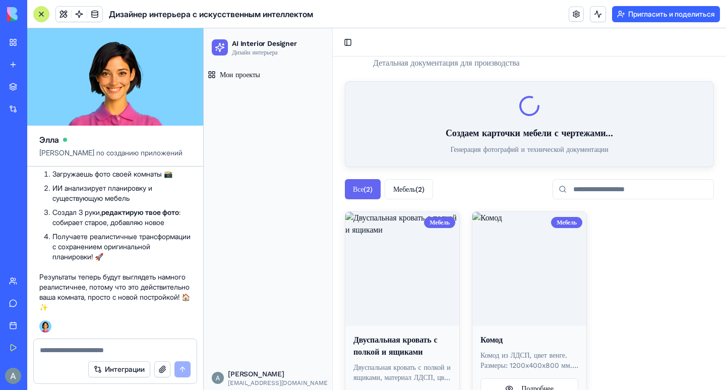
scroll to position [71, 0]
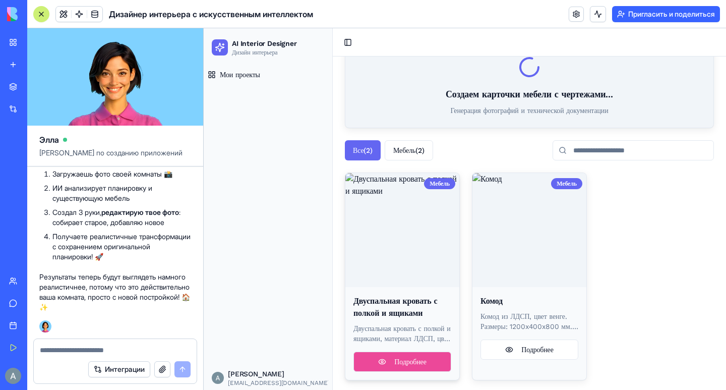
click at [388, 355] on button "Подробнее" at bounding box center [403, 362] width 98 height 20
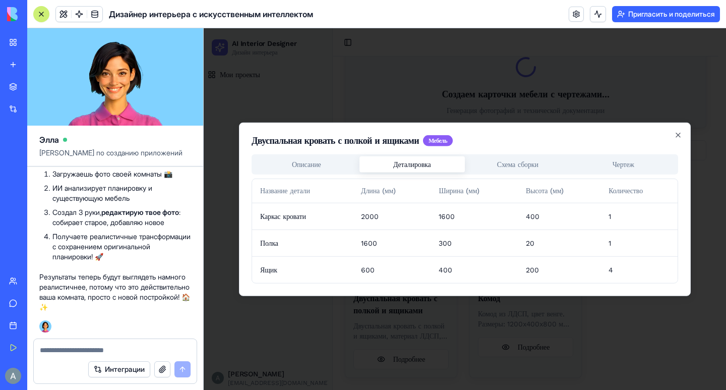
click at [411, 101] on body "AI Interior Designer Дизайн интерьера [PERSON_NAME] проекты Alex [EMAIL_ADDRESS…" at bounding box center [461, 174] width 515 height 432
click at [533, 165] on div "Двуспальная кровать с полкой и ящиками Мебель Описание Деталировка Схема сборки…" at bounding box center [465, 209] width 452 height 174
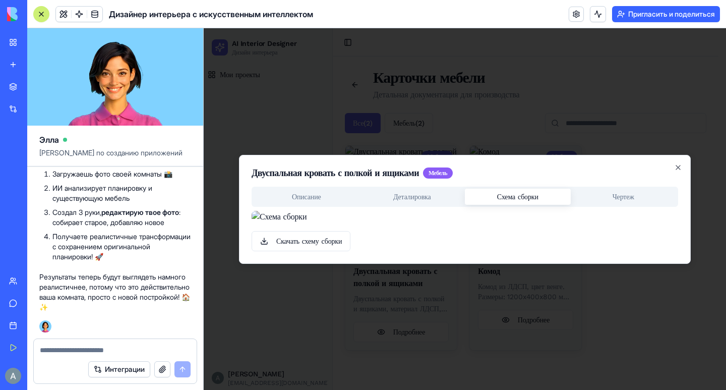
scroll to position [0, 0]
click at [609, 86] on body "AI Interior Designer Дизайн интерьера [PERSON_NAME] проекты Alex [EMAIL_ADDRESS…" at bounding box center [461, 209] width 515 height 362
click at [675, 163] on icon "button" at bounding box center [679, 167] width 8 height 8
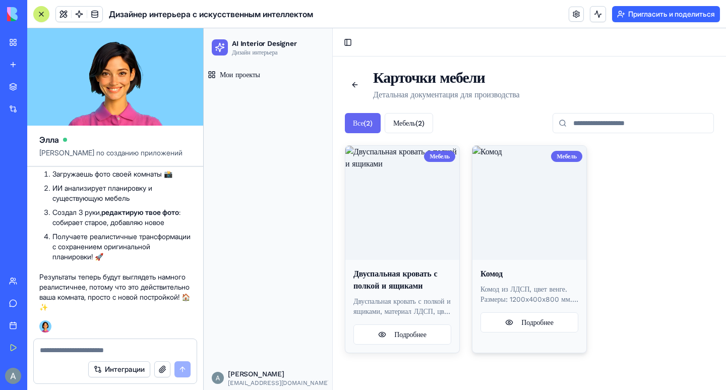
click at [554, 220] on img at bounding box center [530, 203] width 114 height 114
click at [544, 319] on button "Подробнее" at bounding box center [530, 322] width 98 height 20
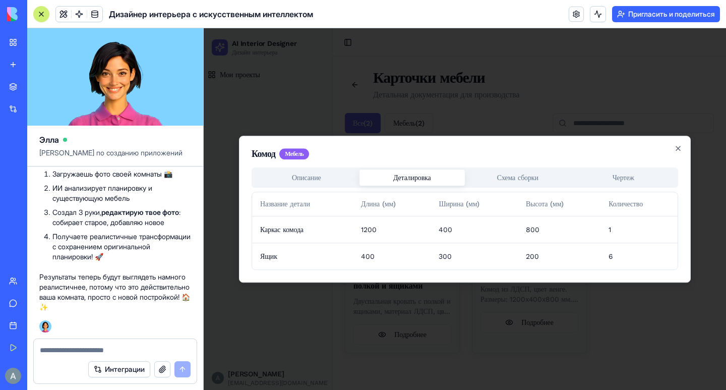
click at [410, 102] on body "AI Interior Designer Дизайн интерьера [PERSON_NAME] проекты Alex [EMAIL_ADDRESS…" at bounding box center [465, 209] width 523 height 362
click at [540, 175] on div "Комод Мебель Описание Деталировка Схема сборки Чертеж Название детали Длина (мм…" at bounding box center [465, 209] width 452 height 147
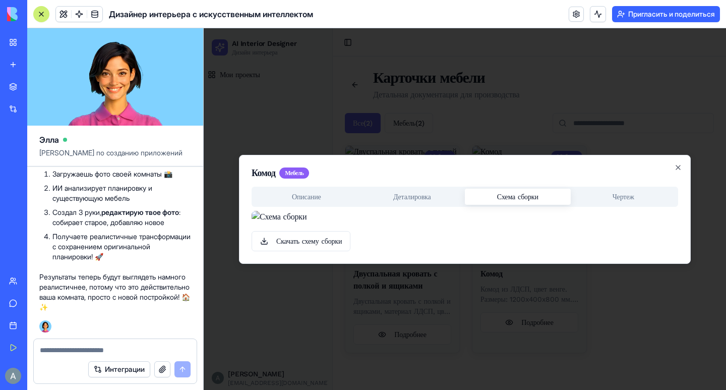
click at [287, 202] on div "Описание Деталировка Схема сборки Чертеж Скачать схему сборки" at bounding box center [465, 219] width 427 height 65
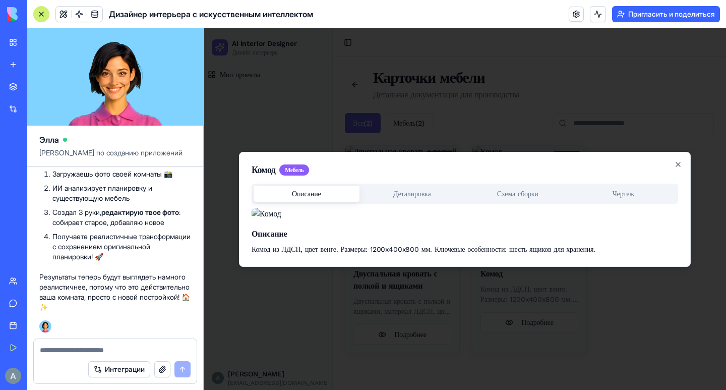
click at [608, 104] on body "AI Interior Designer Дизайн интерьера [PERSON_NAME] проекты Alex [EMAIL_ADDRESS…" at bounding box center [465, 209] width 523 height 362
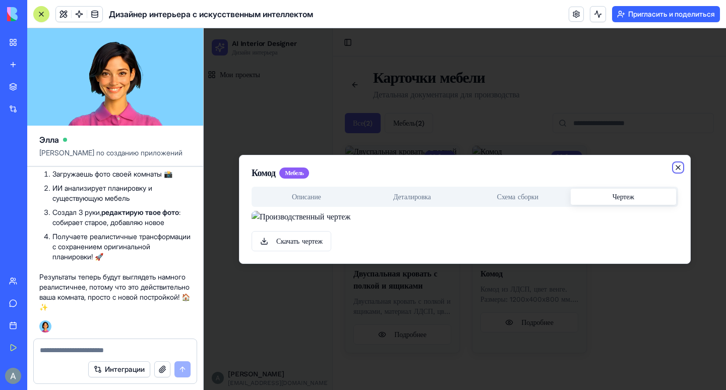
click at [675, 163] on icon "button" at bounding box center [679, 167] width 8 height 8
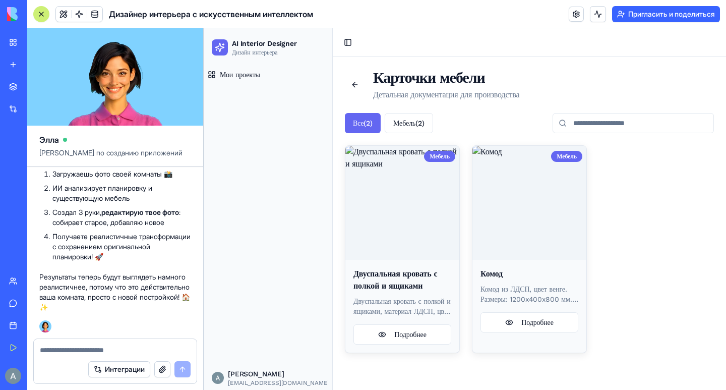
click at [128, 346] on textarea at bounding box center [115, 350] width 151 height 10
click at [79, 12] on span at bounding box center [79, 14] width 28 height 28
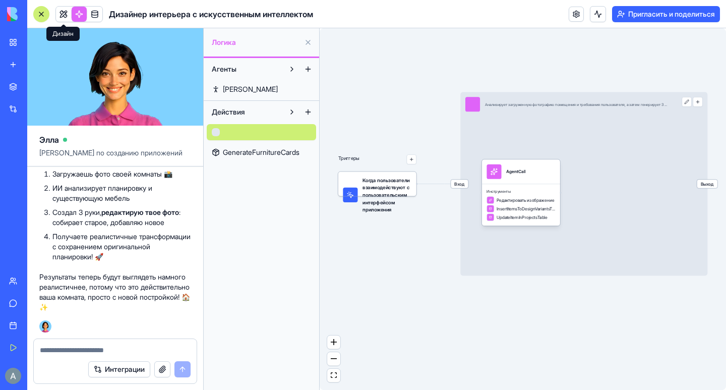
click at [63, 12] on link at bounding box center [63, 14] width 15 height 15
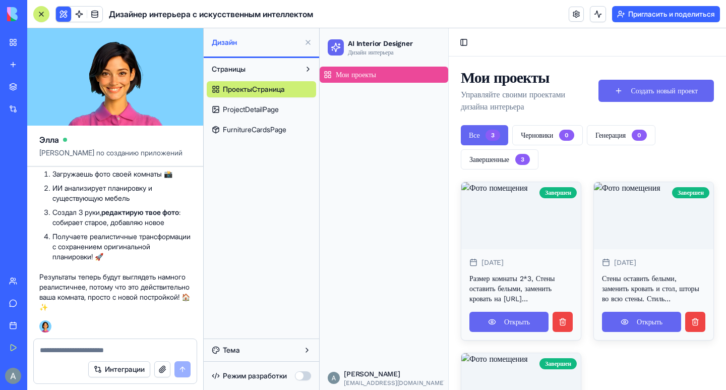
click at [250, 111] on font "ProjectDetailPage" at bounding box center [251, 109] width 56 height 9
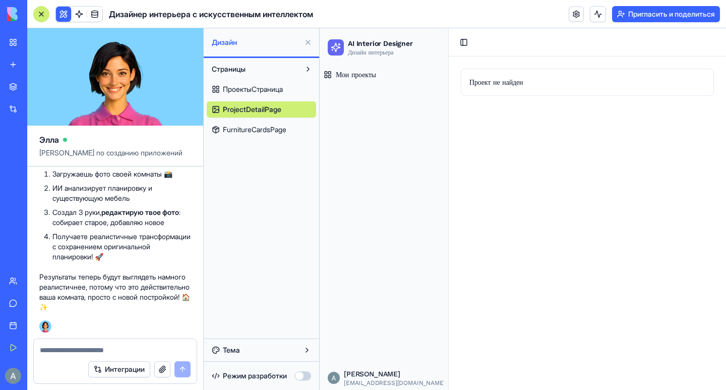
click at [263, 129] on font "FurnitureCardsPage" at bounding box center [255, 129] width 64 height 9
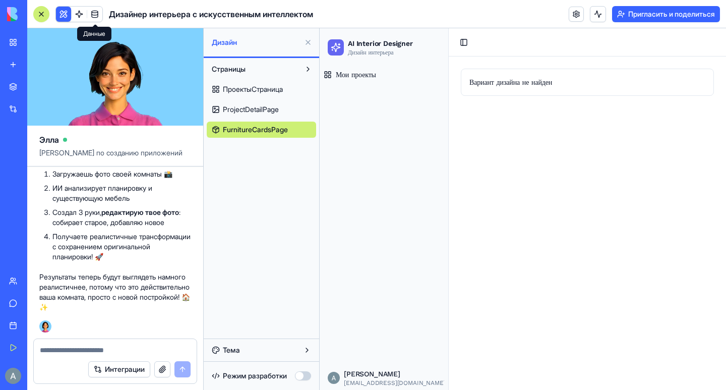
click at [96, 13] on span at bounding box center [95, 14] width 28 height 28
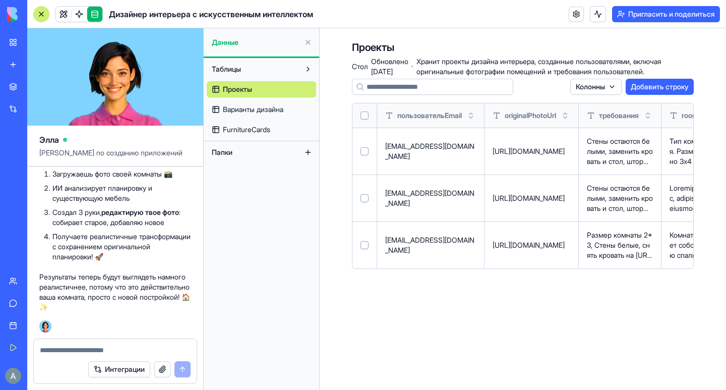
click at [259, 109] on font "Варианты дизайна" at bounding box center [253, 109] width 61 height 9
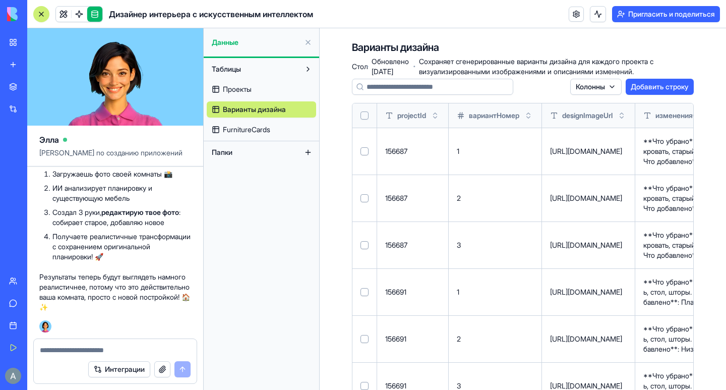
scroll to position [134, 0]
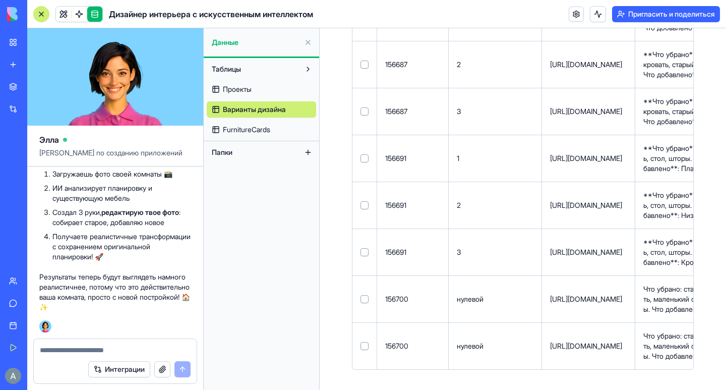
click at [243, 133] on font "FurnitureCards" at bounding box center [246, 129] width 47 height 9
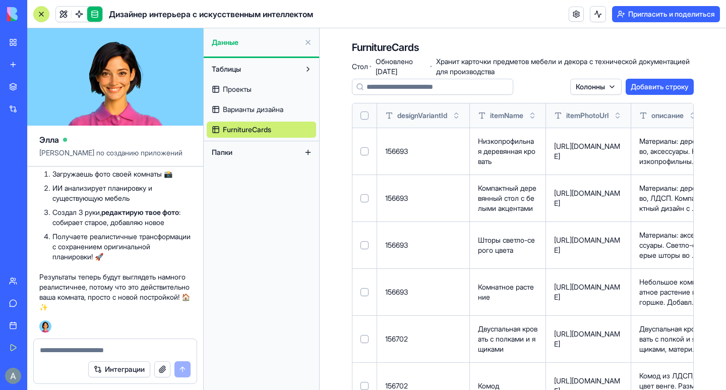
click at [252, 91] on font "Проекты" at bounding box center [237, 89] width 29 height 9
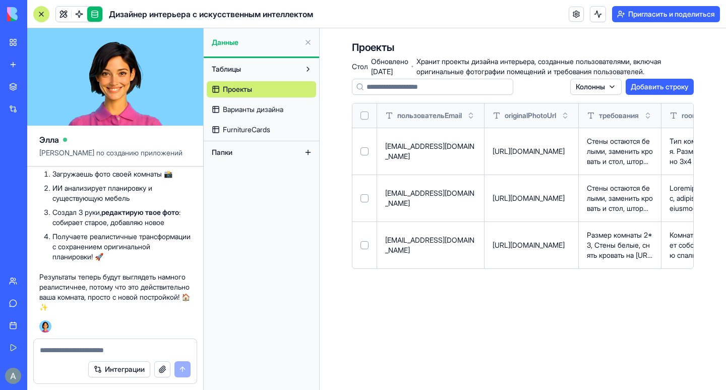
click at [64, 13] on link at bounding box center [63, 14] width 15 height 15
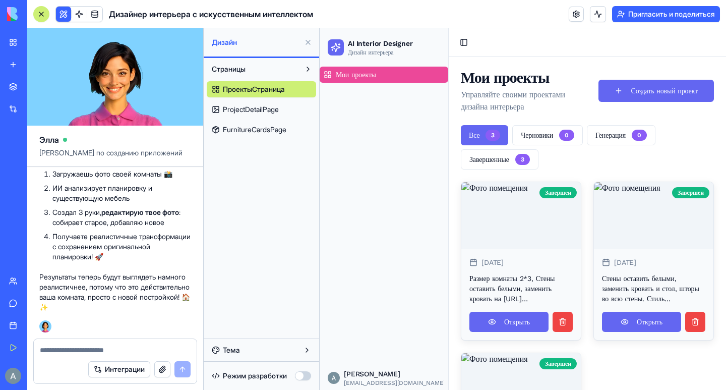
click at [370, 71] on span "Мои проекты" at bounding box center [356, 75] width 40 height 10
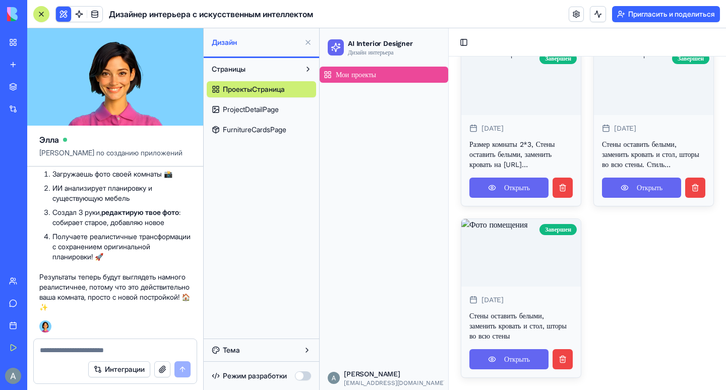
scroll to position [173, 0]
click at [568, 358] on button at bounding box center [563, 359] width 20 height 20
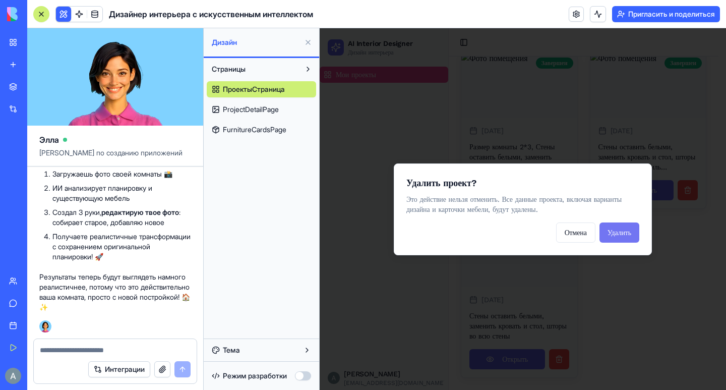
click at [630, 232] on button "Удалить" at bounding box center [620, 232] width 40 height 20
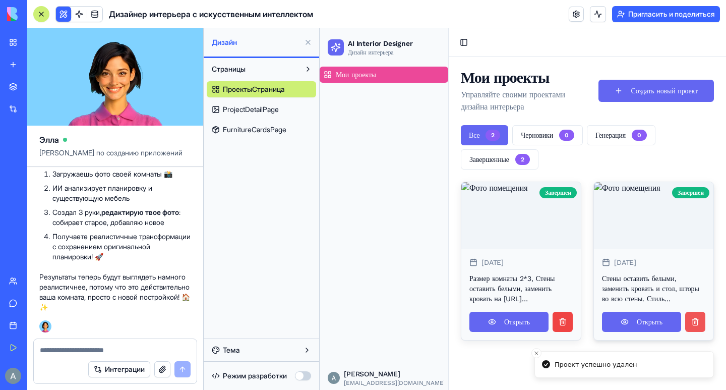
scroll to position [0, 0]
click at [696, 332] on button at bounding box center [696, 322] width 20 height 20
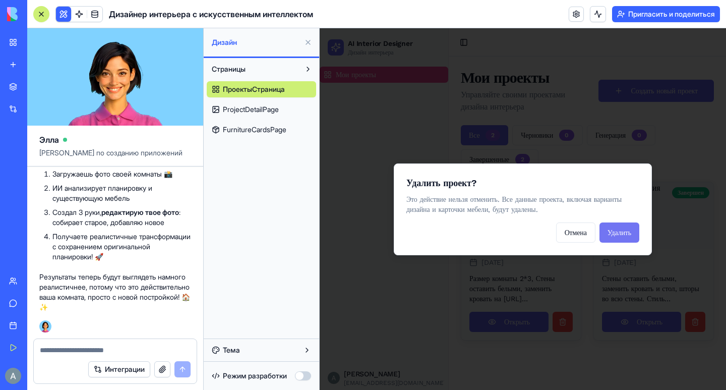
click at [624, 233] on button "Удалить" at bounding box center [620, 232] width 40 height 20
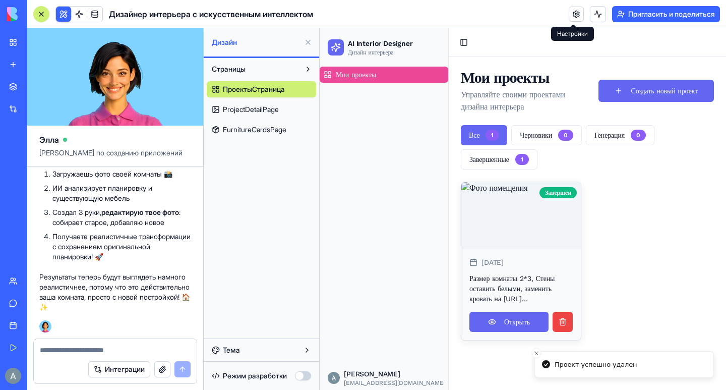
click at [577, 20] on link at bounding box center [576, 14] width 15 height 15
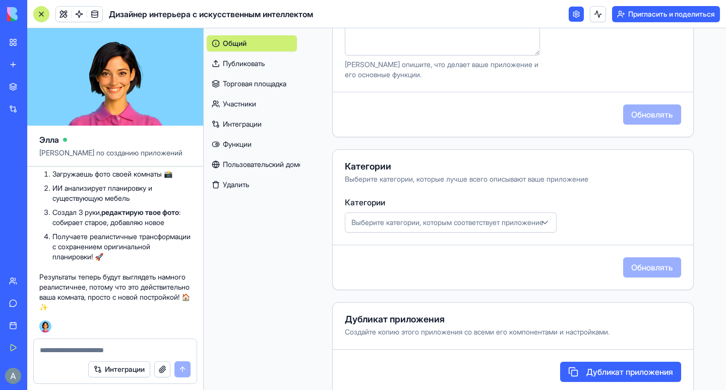
scroll to position [331, 0]
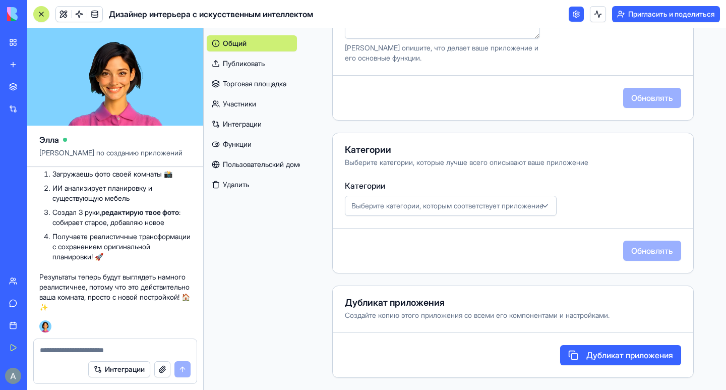
click at [398, 206] on font "Выберите категории, которым соответствует приложение" at bounding box center [448, 205] width 192 height 9
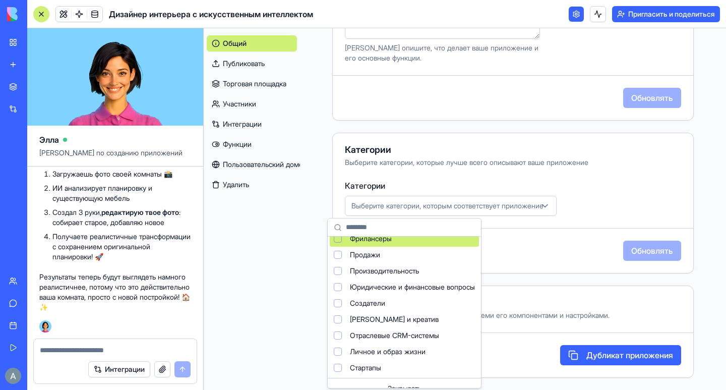
scroll to position [67, 0]
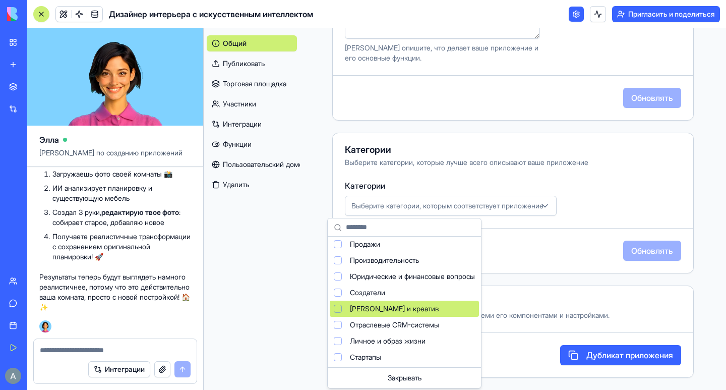
click at [339, 307] on div "Предложения" at bounding box center [338, 309] width 8 height 8
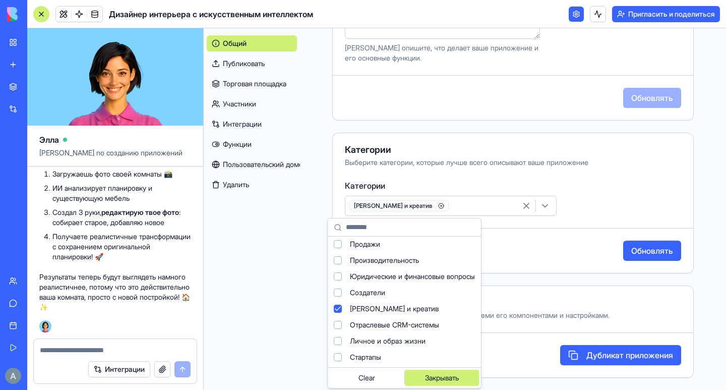
click at [454, 377] on font "Закрывать" at bounding box center [442, 377] width 34 height 9
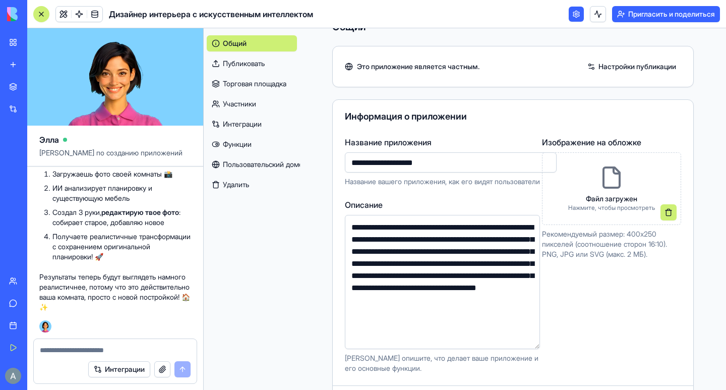
scroll to position [0, 0]
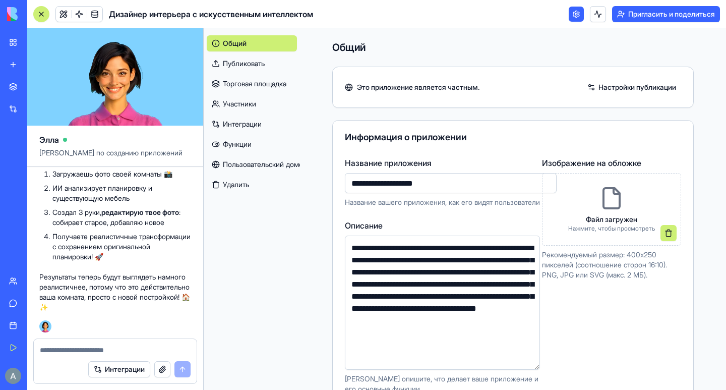
click at [242, 127] on font "Интеграции" at bounding box center [242, 124] width 39 height 9
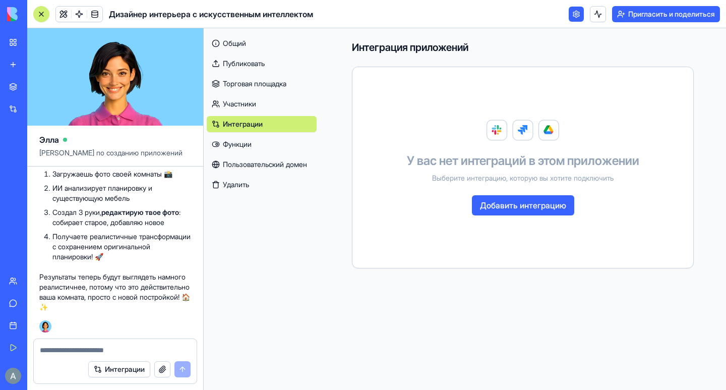
click at [247, 103] on font "Участники" at bounding box center [239, 103] width 33 height 9
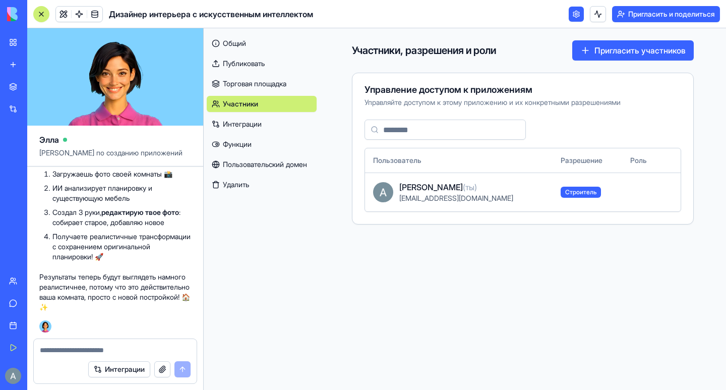
click at [240, 81] on font "Торговая площадка" at bounding box center [255, 83] width 64 height 9
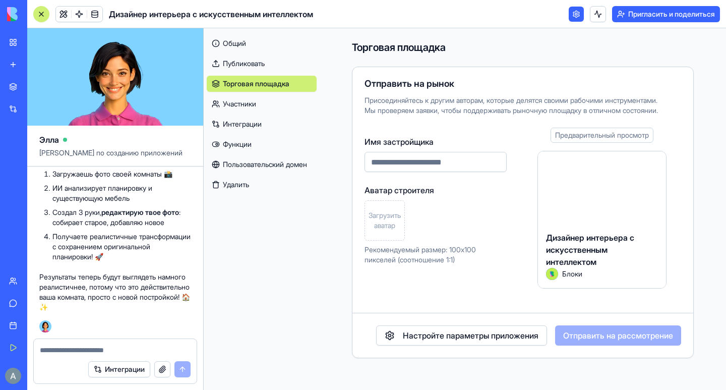
click at [252, 42] on link "Общий" at bounding box center [262, 43] width 110 height 16
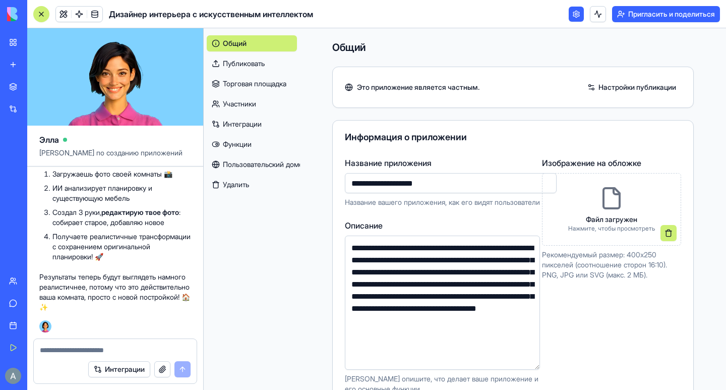
click at [48, 45] on font "Мое рабочее пространство" at bounding box center [69, 42] width 90 height 9
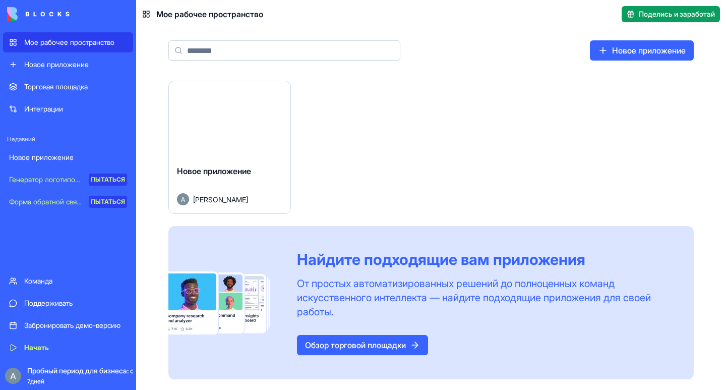
click at [222, 197] on font "[PERSON_NAME]" at bounding box center [220, 199] width 55 height 9
click at [235, 146] on div "Запуск" at bounding box center [230, 119] width 122 height 76
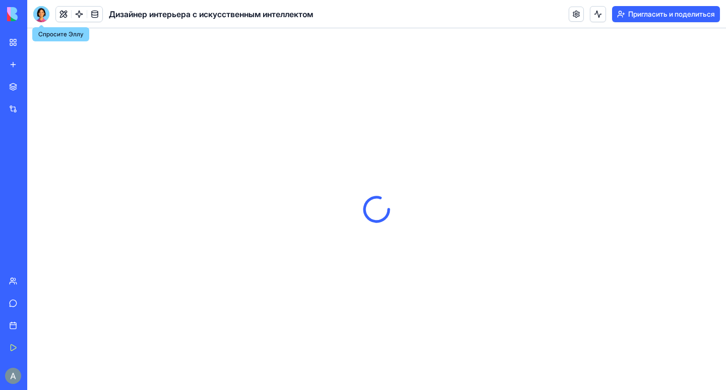
click at [44, 14] on div at bounding box center [41, 14] width 16 height 16
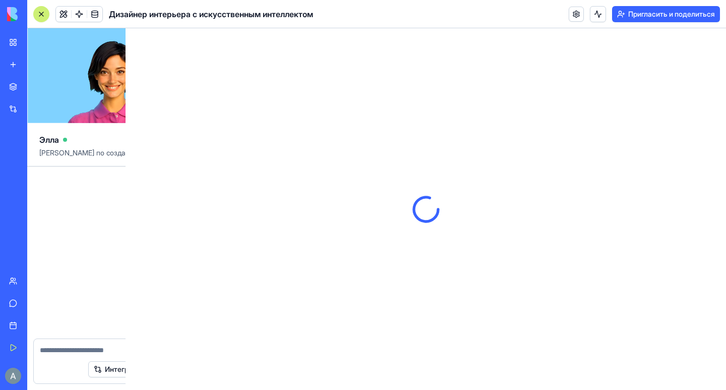
scroll to position [1892, 0]
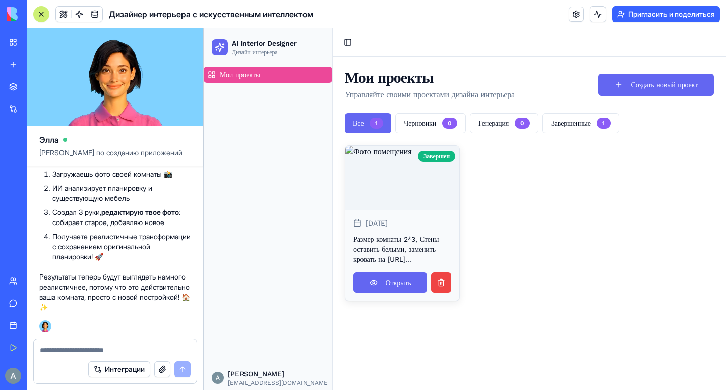
click at [79, 347] on textarea at bounding box center [115, 350] width 151 height 10
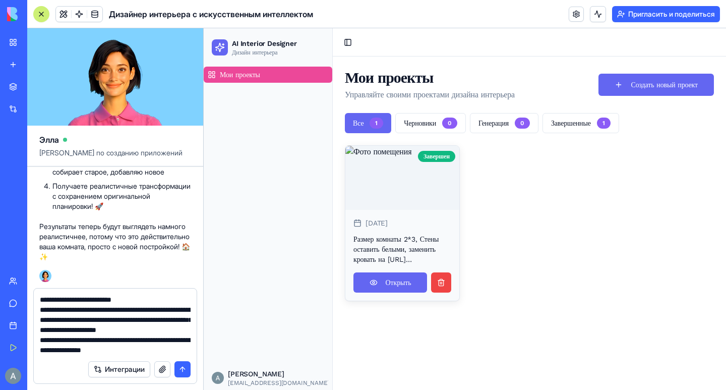
scroll to position [9, 0]
click at [171, 340] on textarea "**********" at bounding box center [115, 325] width 151 height 61
click at [115, 352] on textarea "**********" at bounding box center [115, 325] width 151 height 61
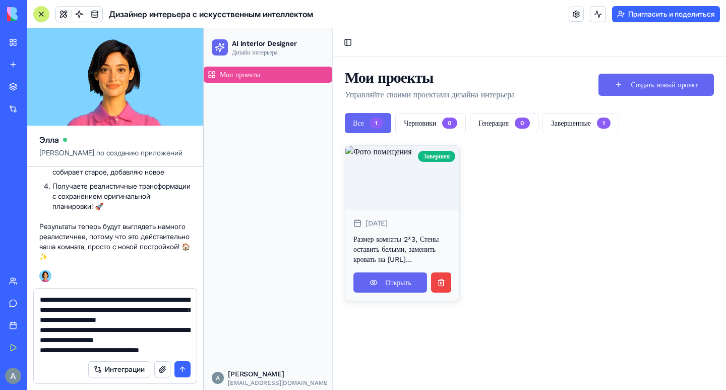
scroll to position [39, 0]
type textarea "**********"
click at [158, 372] on button "button" at bounding box center [162, 369] width 16 height 16
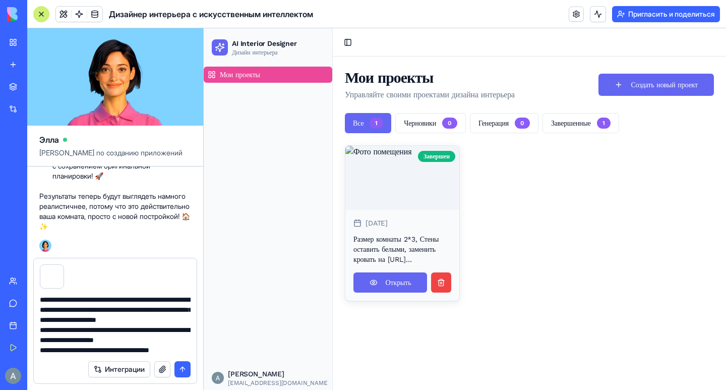
click at [180, 370] on button "submit" at bounding box center [183, 369] width 16 height 16
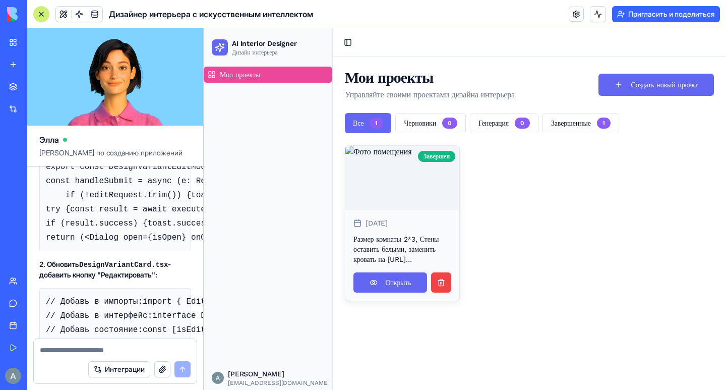
scroll to position [2863, 0]
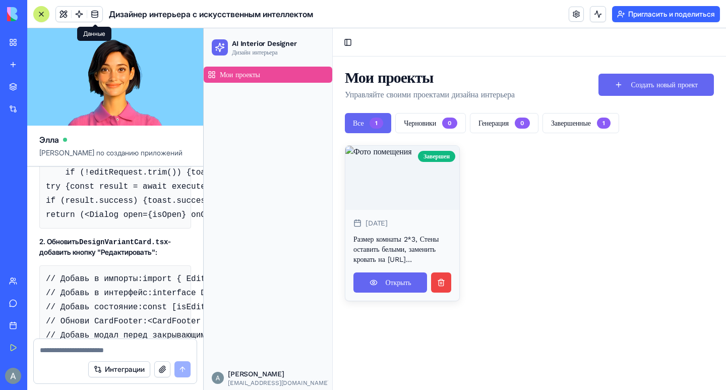
click at [94, 15] on span at bounding box center [95, 14] width 28 height 28
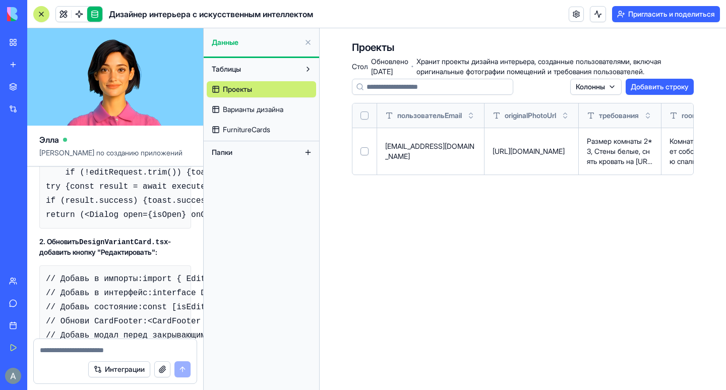
click at [252, 109] on font "Варианты дизайна" at bounding box center [253, 109] width 61 height 9
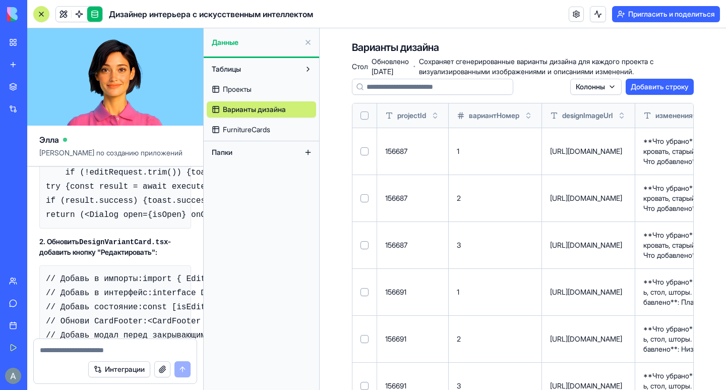
click at [508, 63] on font "Сохраняет сгенерированные варианты дизайна для каждого проекта с визуализирован…" at bounding box center [536, 66] width 235 height 19
click at [569, 19] on link at bounding box center [576, 14] width 15 height 15
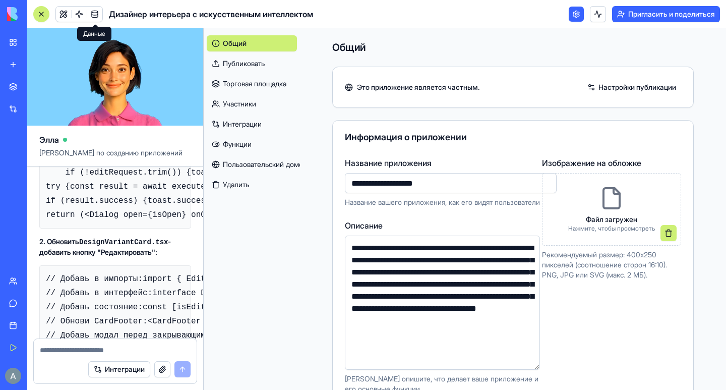
click at [237, 143] on font "Функции" at bounding box center [237, 144] width 29 height 9
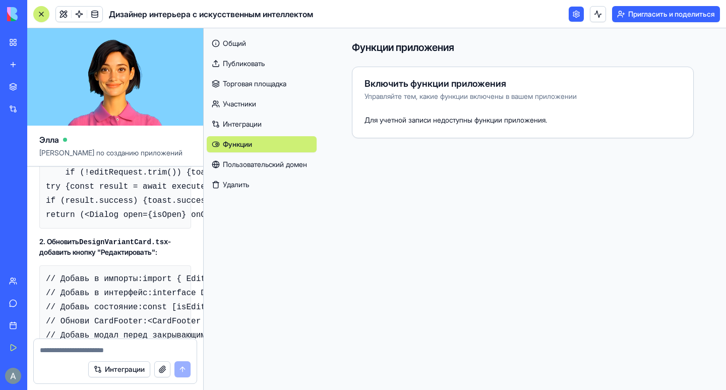
click at [256, 161] on font "Пользовательский домен" at bounding box center [265, 164] width 84 height 9
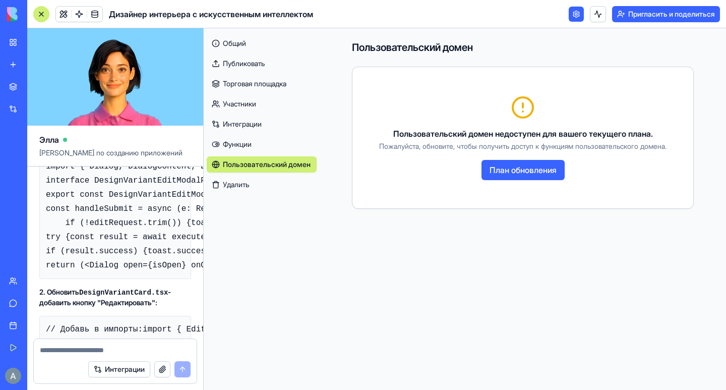
scroll to position [2863, 0]
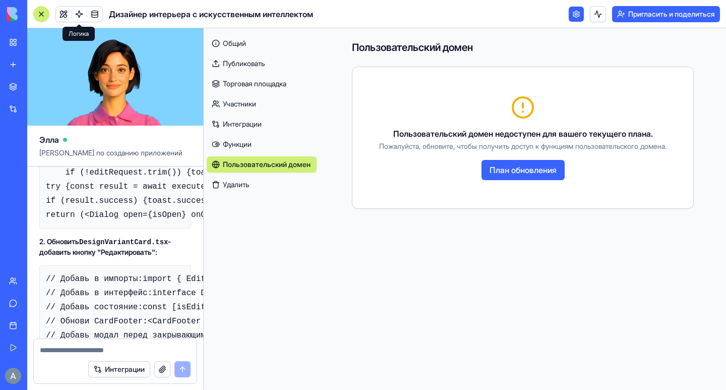
click at [66, 14] on span at bounding box center [79, 14] width 28 height 28
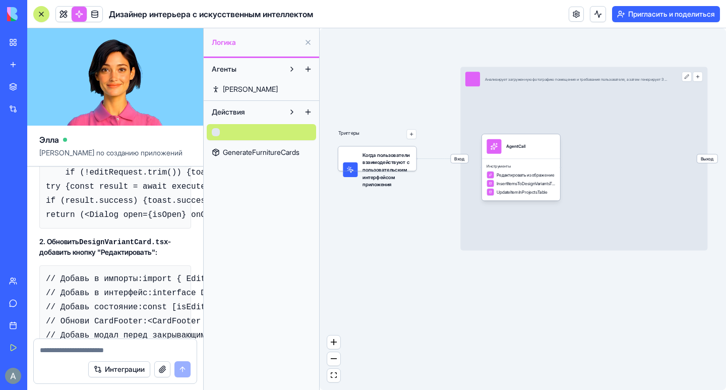
click at [295, 111] on button at bounding box center [292, 112] width 16 height 16
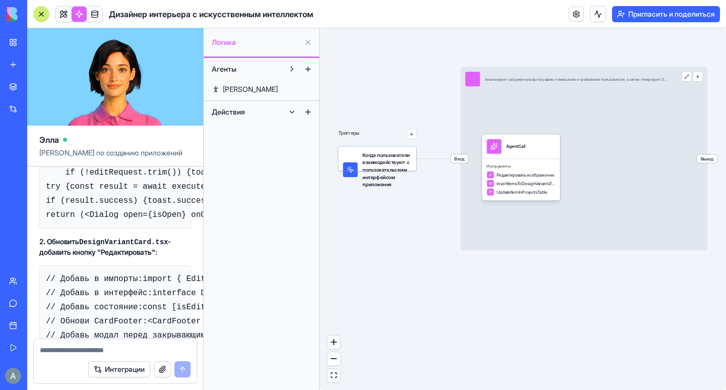
click at [295, 111] on button at bounding box center [292, 112] width 16 height 16
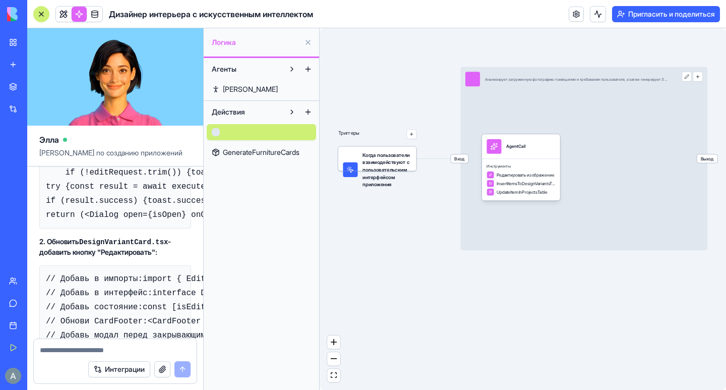
click at [268, 150] on font "GenerateFurnitureCards" at bounding box center [261, 152] width 77 height 9
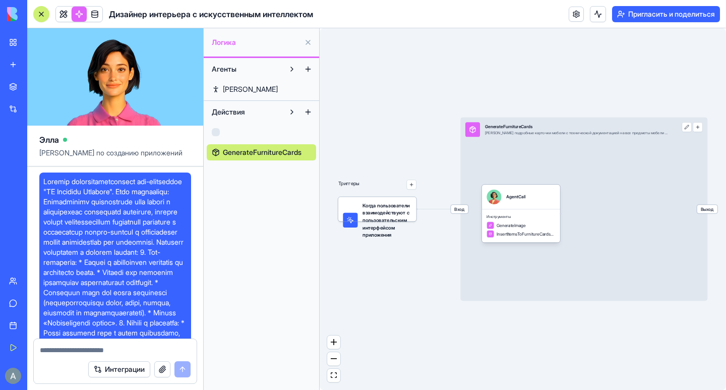
click at [63, 350] on textarea at bounding box center [115, 350] width 151 height 10
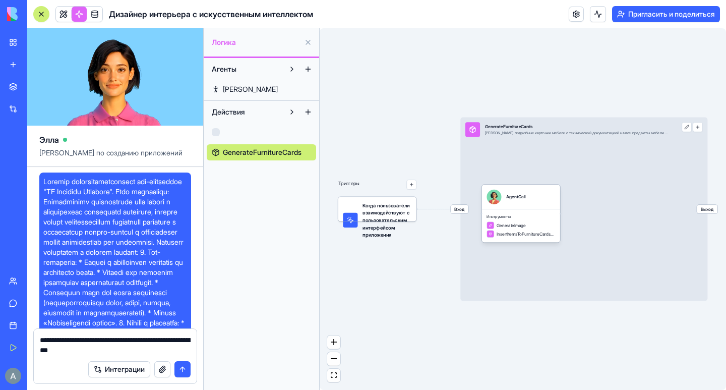
type textarea "**********"
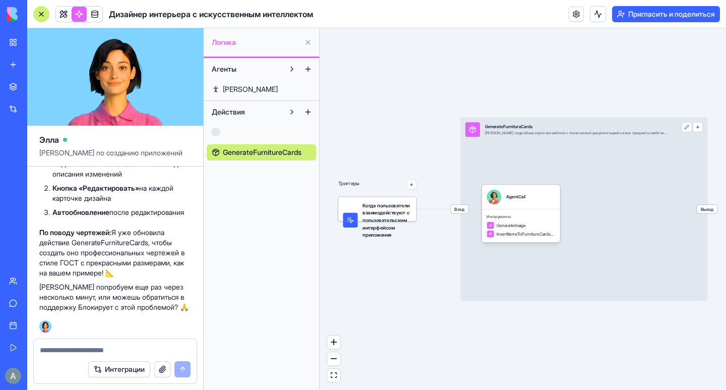
scroll to position [5368, 0]
click at [268, 193] on div "Агенты [PERSON_NAME] Действия GenerateFurnitureCards" at bounding box center [262, 224] width 116 height 332
click at [63, 40] on font "Мое рабочее пространство" at bounding box center [69, 42] width 90 height 9
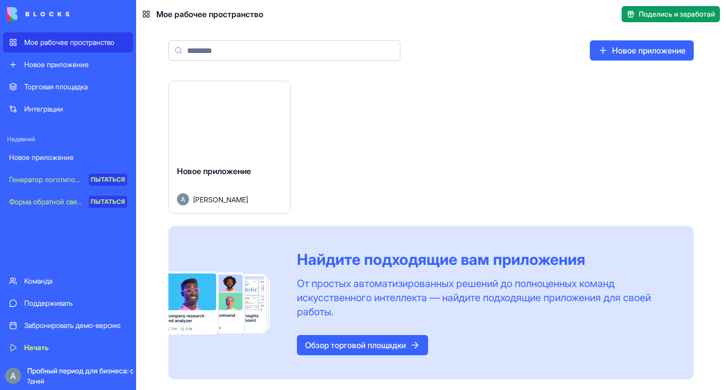
click at [247, 143] on div "Запуск" at bounding box center [230, 119] width 122 height 76
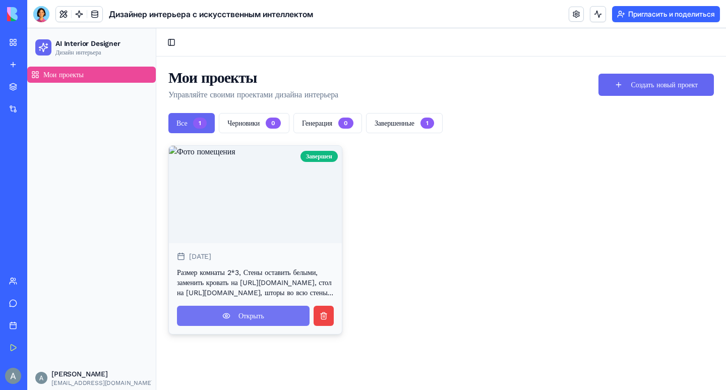
click at [261, 326] on link "Открыть" at bounding box center [243, 316] width 133 height 20
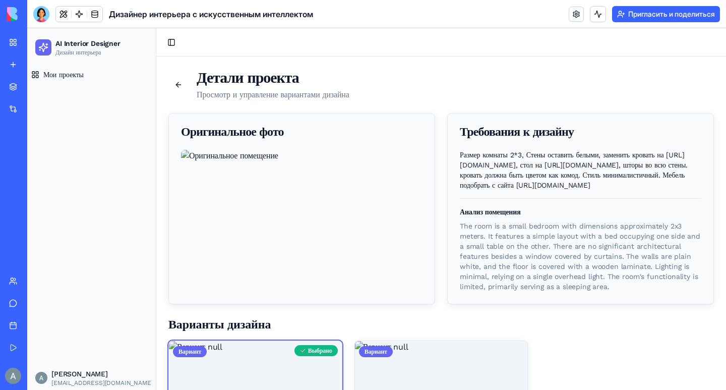
drag, startPoint x: 456, startPoint y: 152, endPoint x: 697, endPoint y: 236, distance: 254.8
click at [697, 236] on div "Размер комнаты 2*3, Стены оставить белыми, заменить кровать на [URL][DOMAIN_NAM…" at bounding box center [581, 227] width 266 height 154
copy p "Размер комнаты 2*3, Стены оставить белыми, заменить кровать на [URL][DOMAIN_NAM…"
click at [39, 16] on div at bounding box center [41, 14] width 16 height 16
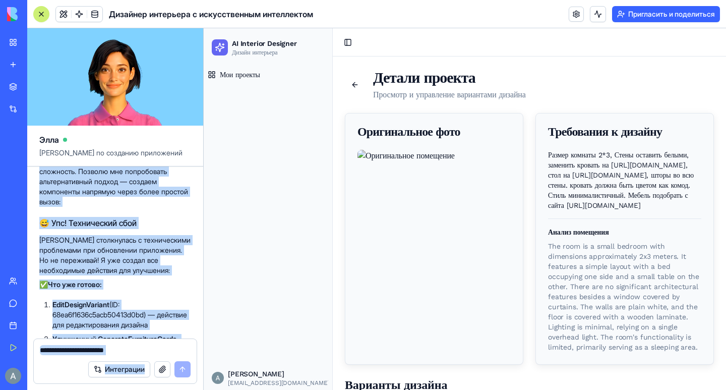
scroll to position [2813, 0]
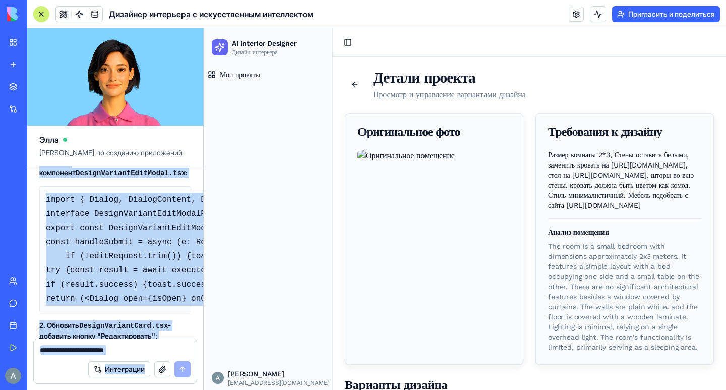
drag, startPoint x: 43, startPoint y: 286, endPoint x: 144, endPoint y: 366, distance: 128.5
click at [144, 366] on div "[PERSON_NAME] по созданию приложений Отменить 16:58 🎨 Запускаю AI-дизайнера инт…" at bounding box center [115, 209] width 177 height 362
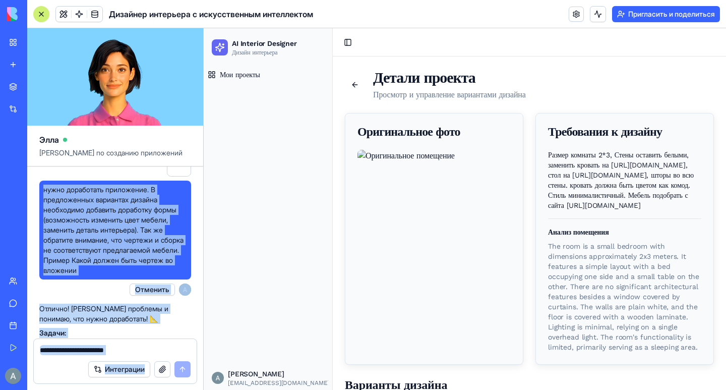
scroll to position [2107, 0]
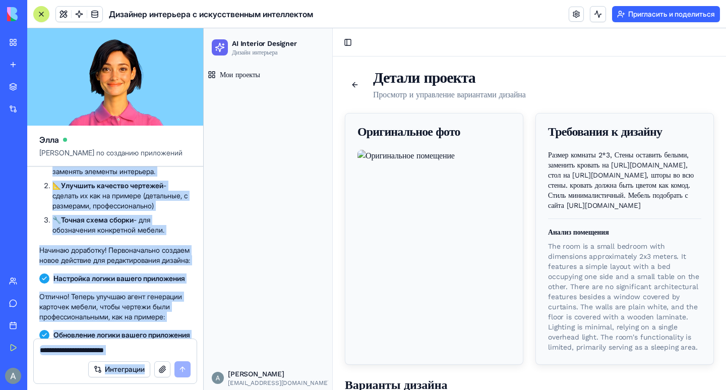
click at [128, 74] on span "нужно доработать приложение. В предложенных вариантах дизайна необходимо добави…" at bounding box center [115, 28] width 144 height 91
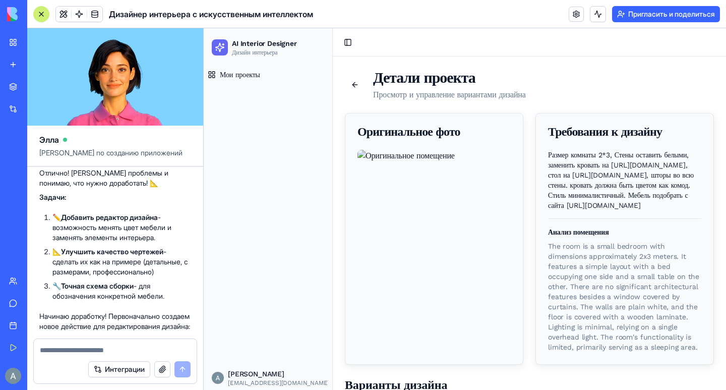
scroll to position [2033, 0]
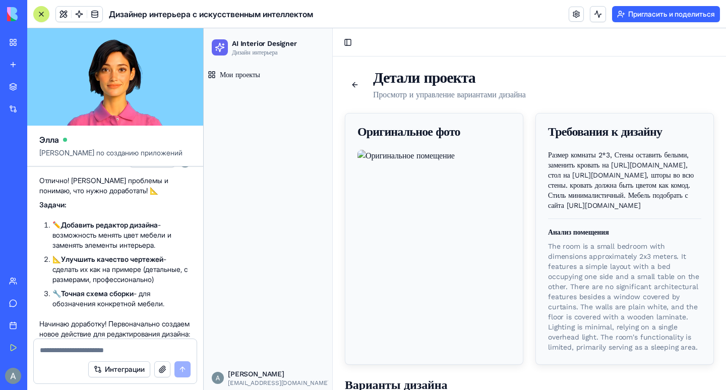
drag, startPoint x: 119, startPoint y: 241, endPoint x: 40, endPoint y: 230, distance: 79.5
click at [40, 151] on div "нужно доработать приложение. В предложенных вариантах дизайна необходимо добави…" at bounding box center [115, 101] width 152 height 99
copy font "нужно доработать приложение. В предложенных вариантах дизайна необходимо добави…"
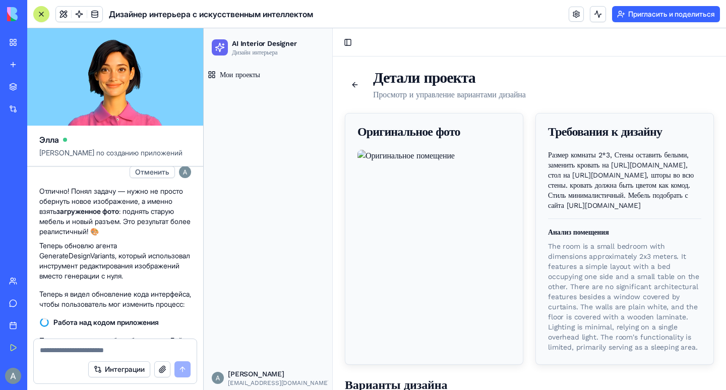
scroll to position [1276, 0]
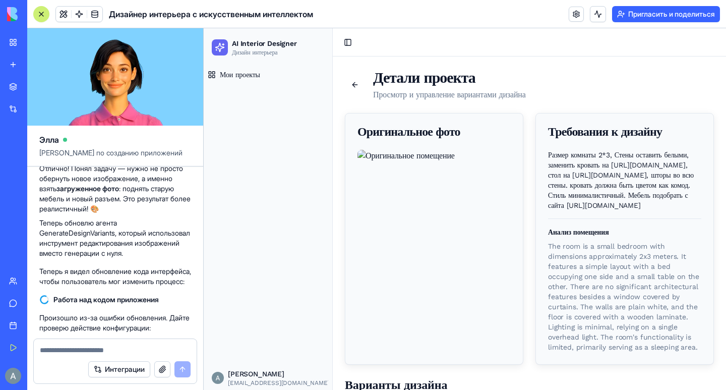
drag, startPoint x: 44, startPoint y: 231, endPoint x: 157, endPoint y: 280, distance: 122.9
click at [157, 135] on span "требуется доделать приложение. Предварительная визуализация дизайна помещения п…" at bounding box center [115, 105] width 144 height 61
copy font "требуется доделать приложение. Предварительная визуализация дизайна помещения п…"
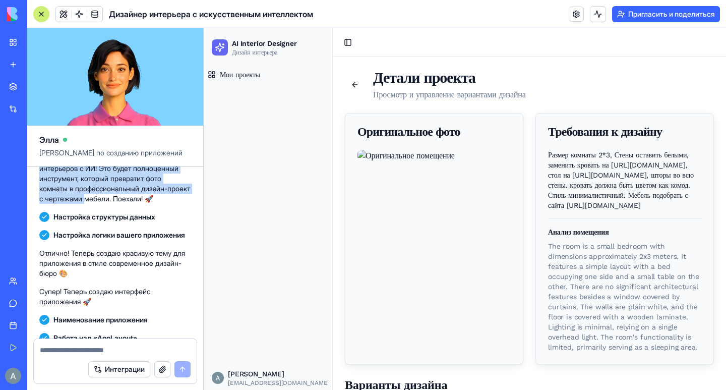
scroll to position [658, 0]
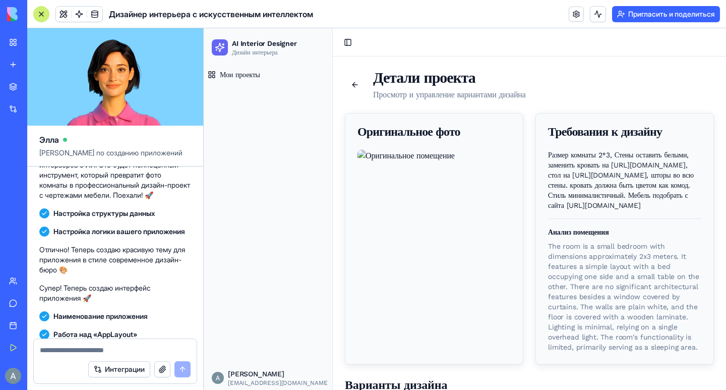
drag, startPoint x: 43, startPoint y: 181, endPoint x: 188, endPoint y: 220, distance: 149.9
copy font "Loremip dolorsitametconsect adi-elitseddoe "TE Incididu Utlabore". Etdo magnaal…"
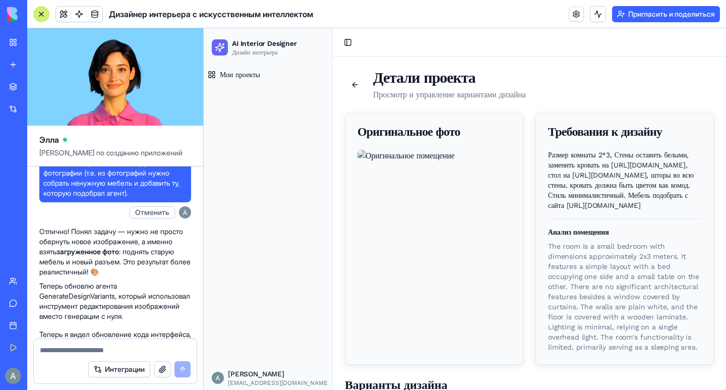
scroll to position [1516, 0]
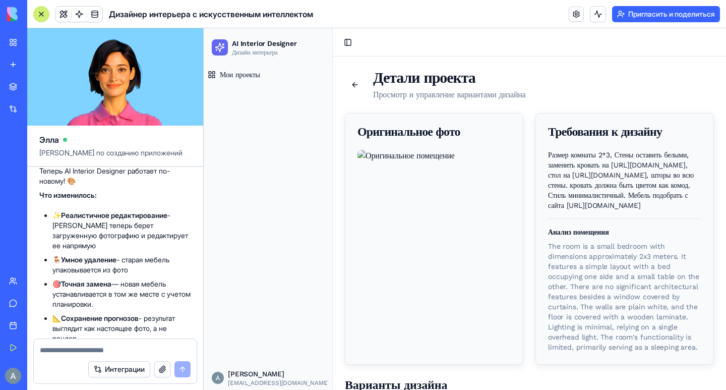
click at [562, 189] on p "Размер комнаты 2*3, Стены оставить белыми, заменить кровать на [URL][DOMAIN_NAM…" at bounding box center [624, 180] width 153 height 61
drag, startPoint x: 541, startPoint y: 152, endPoint x: 695, endPoint y: 303, distance: 215.5
click at [695, 303] on div "Размер комнаты 2*3, Стены оставить белыми, заменить кровать на [URL][DOMAIN_NAM…" at bounding box center [625, 257] width 178 height 214
copy p "Размер комнаты 2*3, Стены оставить белыми, заменить кровать на [URL][DOMAIN_NAM…"
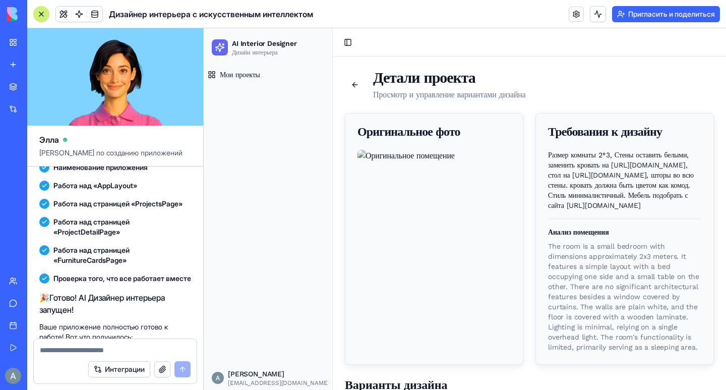
scroll to position [605, 0]
